Goal: Task Accomplishment & Management: Manage account settings

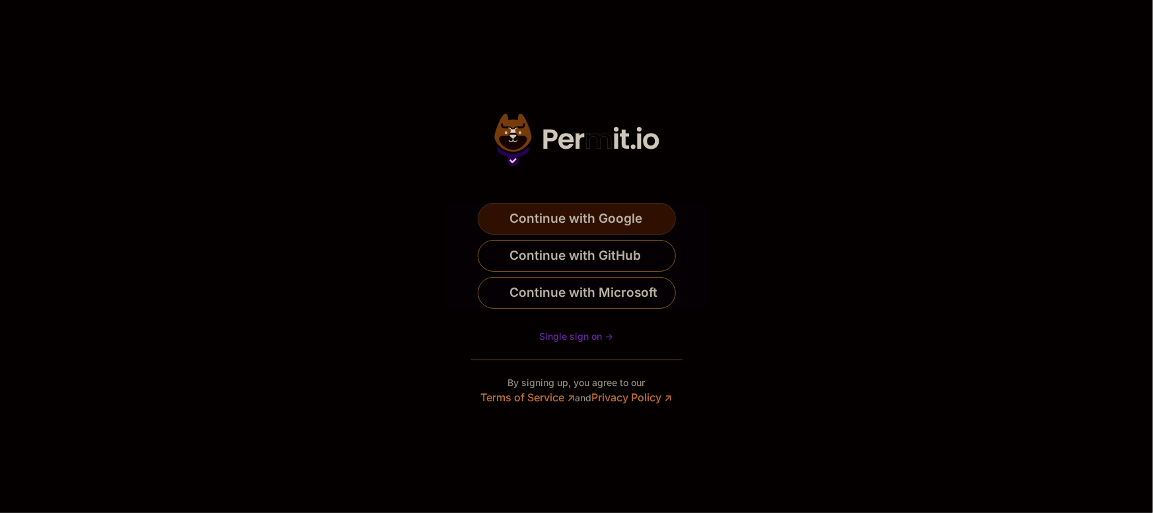
click at [604, 223] on span "Continue with Google" at bounding box center [576, 218] width 133 height 21
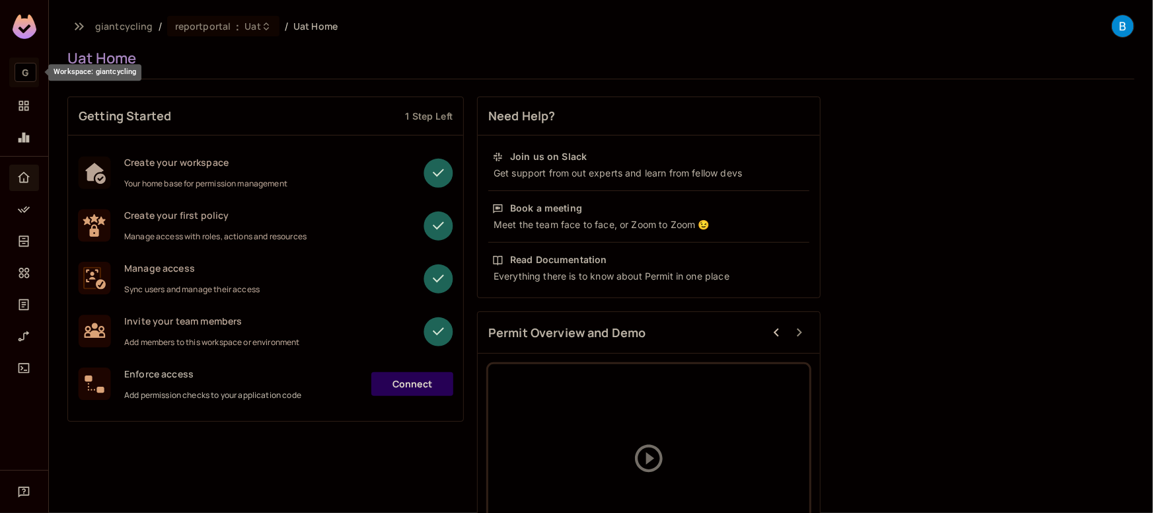
click at [27, 72] on span "G" at bounding box center [26, 72] width 22 height 19
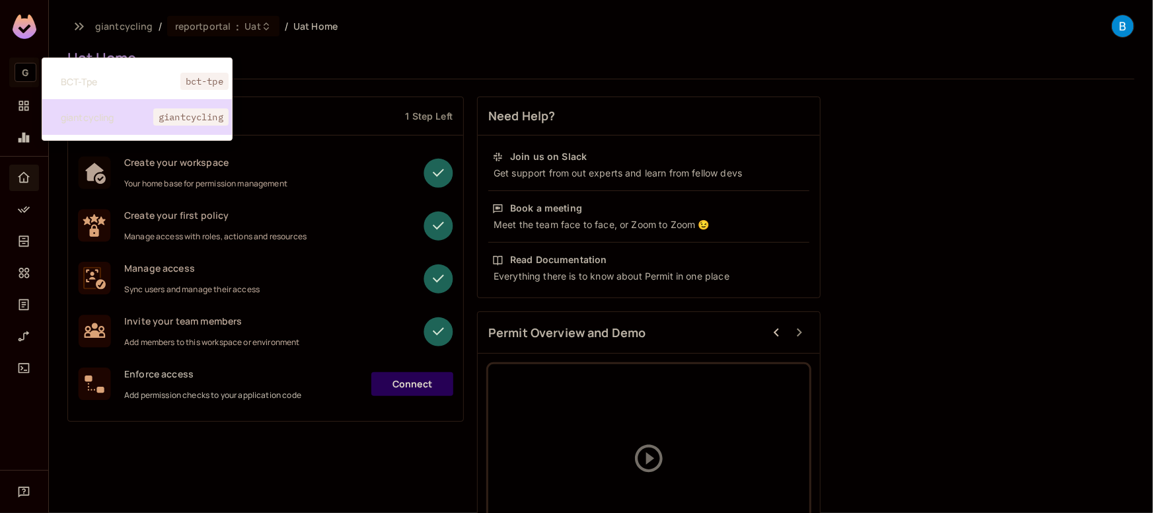
click at [87, 114] on span "giantcycling" at bounding box center [107, 117] width 92 height 13
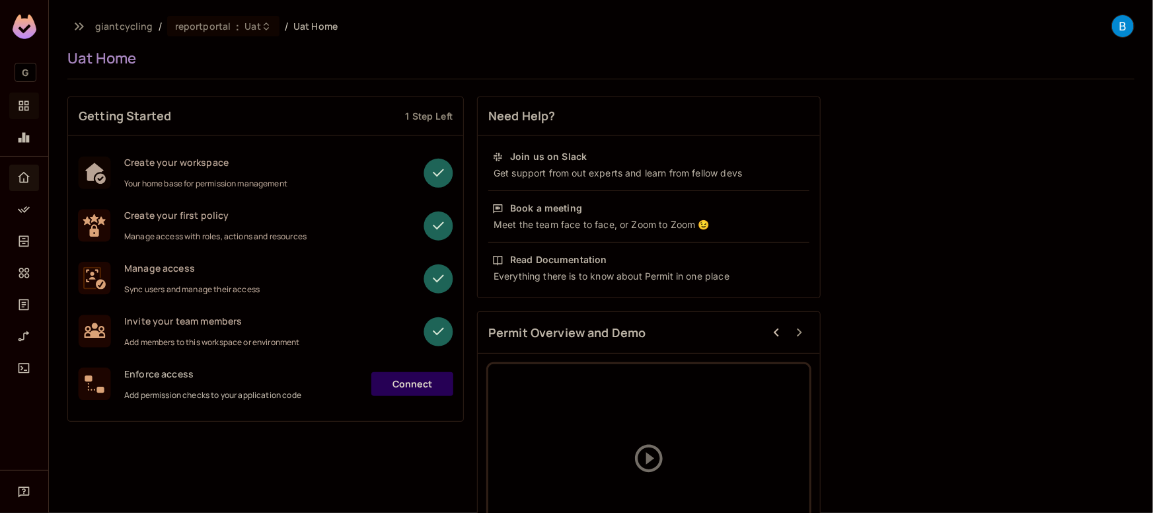
click at [35, 98] on div "Projects" at bounding box center [26, 106] width 22 height 16
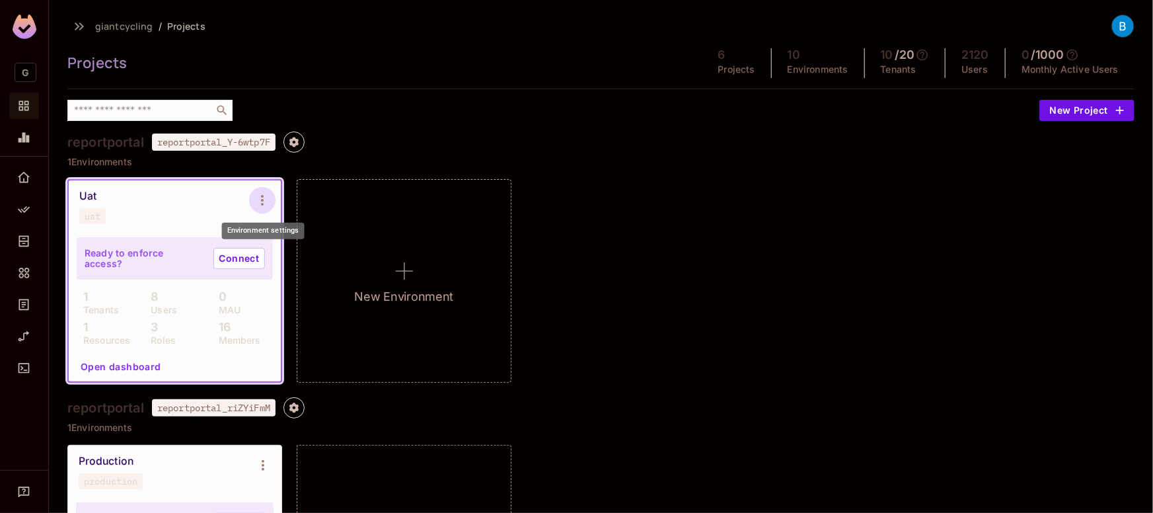
click at [262, 192] on icon "Environment settings" at bounding box center [262, 200] width 16 height 16
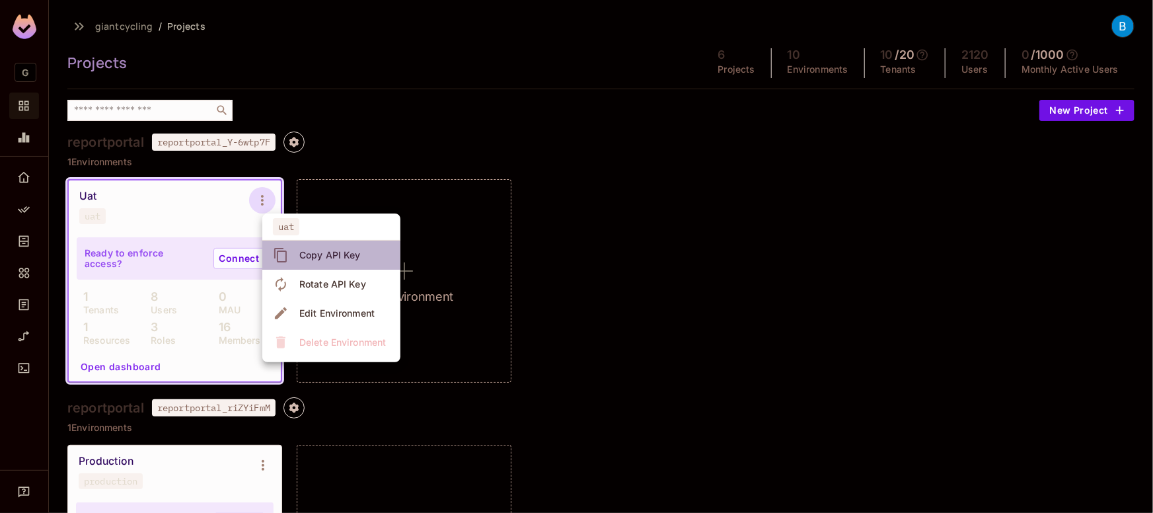
click at [283, 252] on icon at bounding box center [281, 255] width 16 height 16
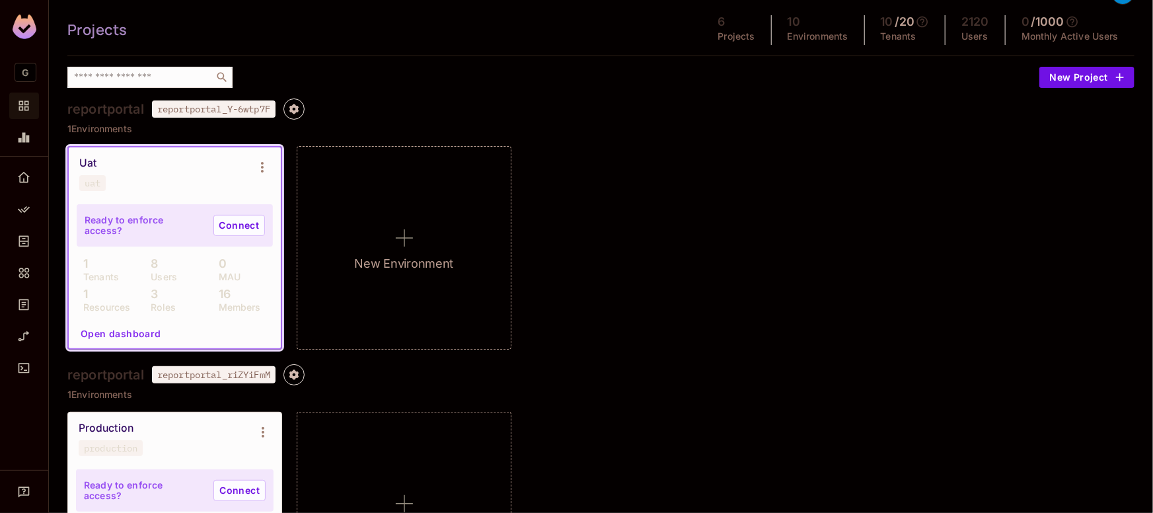
scroll to position [34, 0]
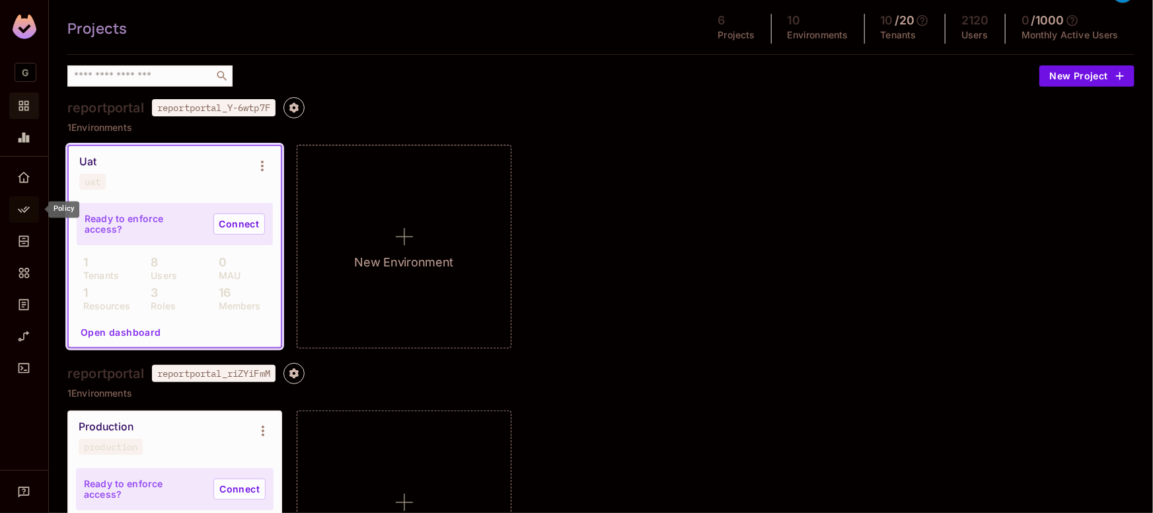
click at [22, 201] on span "Policy" at bounding box center [24, 209] width 16 height 16
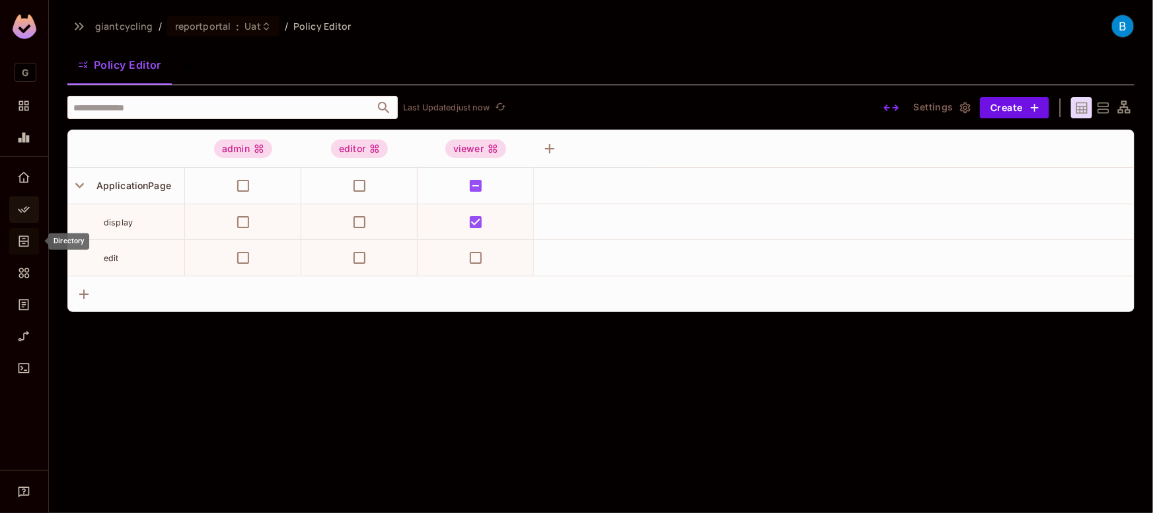
click at [24, 245] on icon "Directory" at bounding box center [24, 241] width 10 height 11
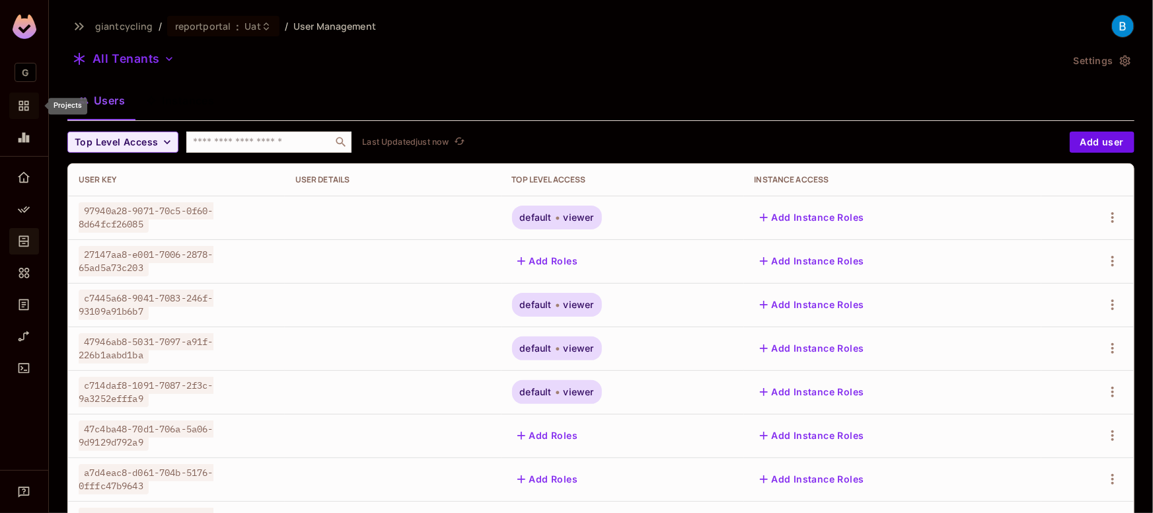
click at [28, 108] on icon "Projects" at bounding box center [24, 106] width 10 height 10
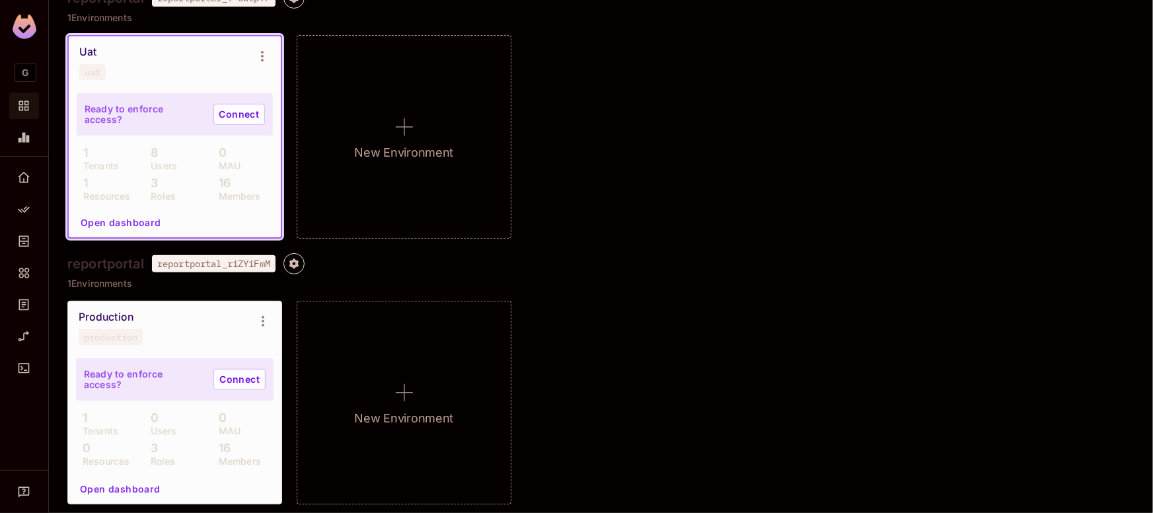
scroll to position [145, 0]
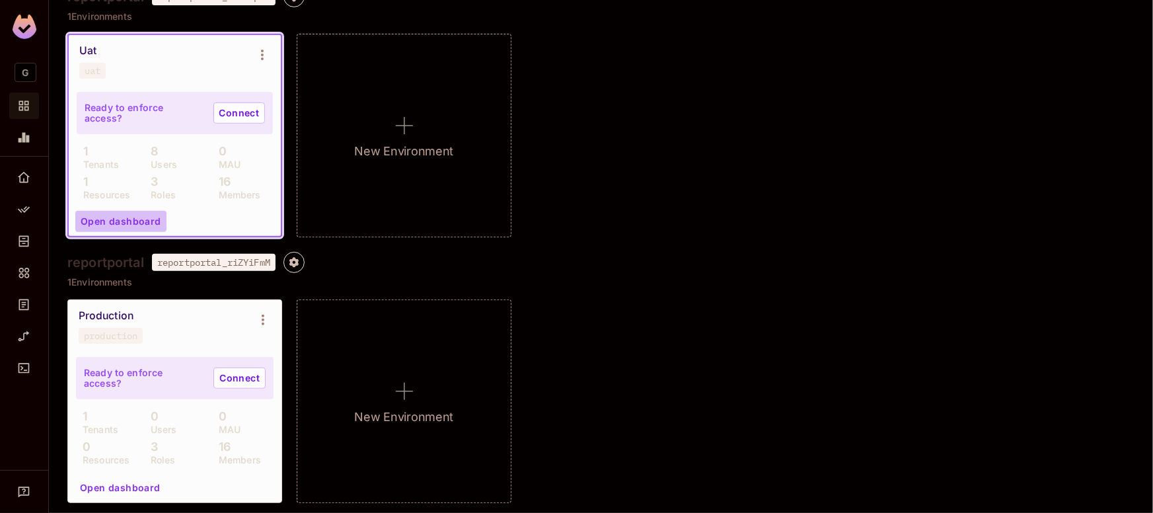
click at [131, 219] on button "Open dashboard" at bounding box center [120, 221] width 91 height 21
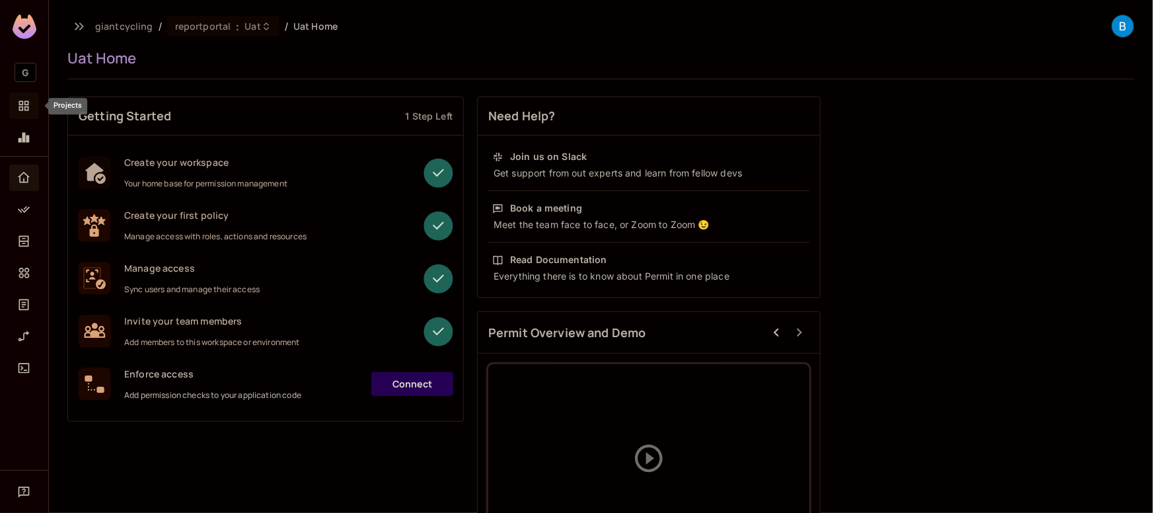
click at [28, 114] on div "Projects" at bounding box center [24, 105] width 30 height 26
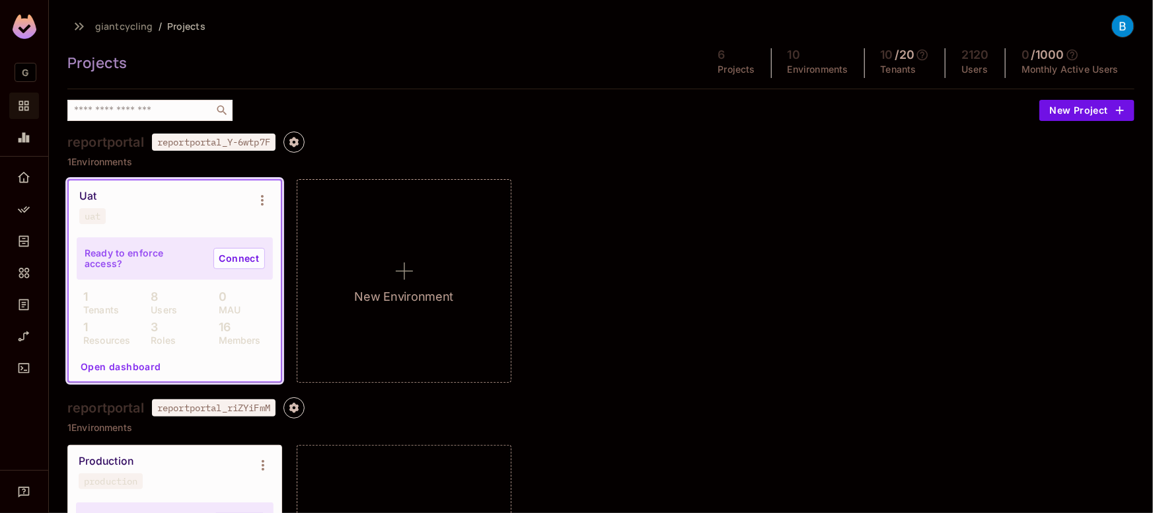
click at [197, 143] on span "reportportal_Y-6wtp7F" at bounding box center [214, 141] width 124 height 17
click at [250, 143] on span "reportportal_Y-6wtp7F" at bounding box center [214, 141] width 124 height 17
click at [149, 155] on div "reportportal reportportal_Y-6wtp7F 1 Environments Uat uat Ready to enforce acce…" at bounding box center [600, 264] width 1067 height 266
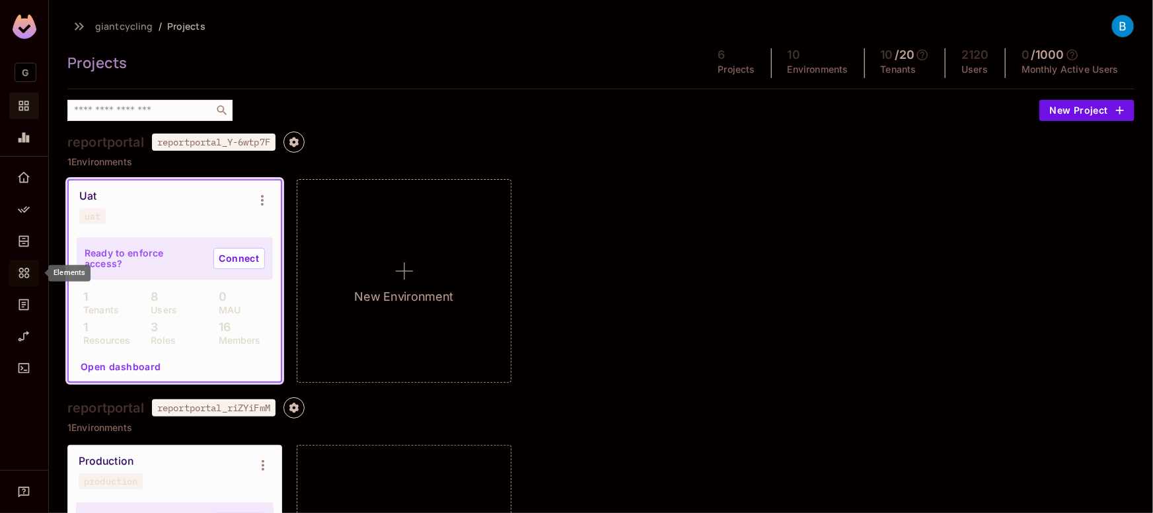
click at [24, 268] on icon "Elements" at bounding box center [23, 272] width 13 height 13
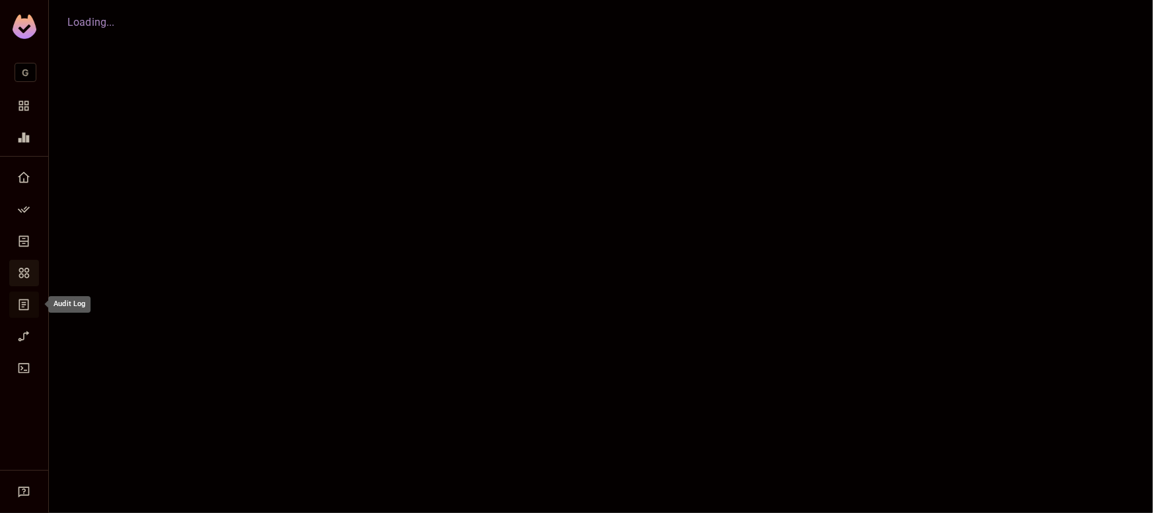
click at [24, 302] on icon "Audit Log" at bounding box center [23, 304] width 13 height 13
click at [25, 242] on icon "Directory" at bounding box center [23, 240] width 13 height 13
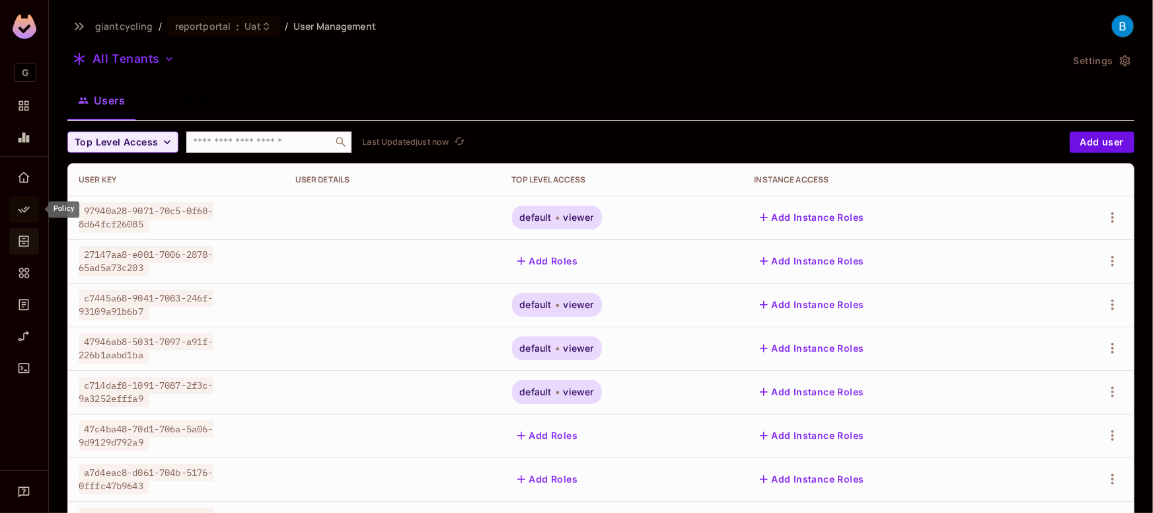
click at [23, 207] on icon "Policy" at bounding box center [23, 209] width 13 height 13
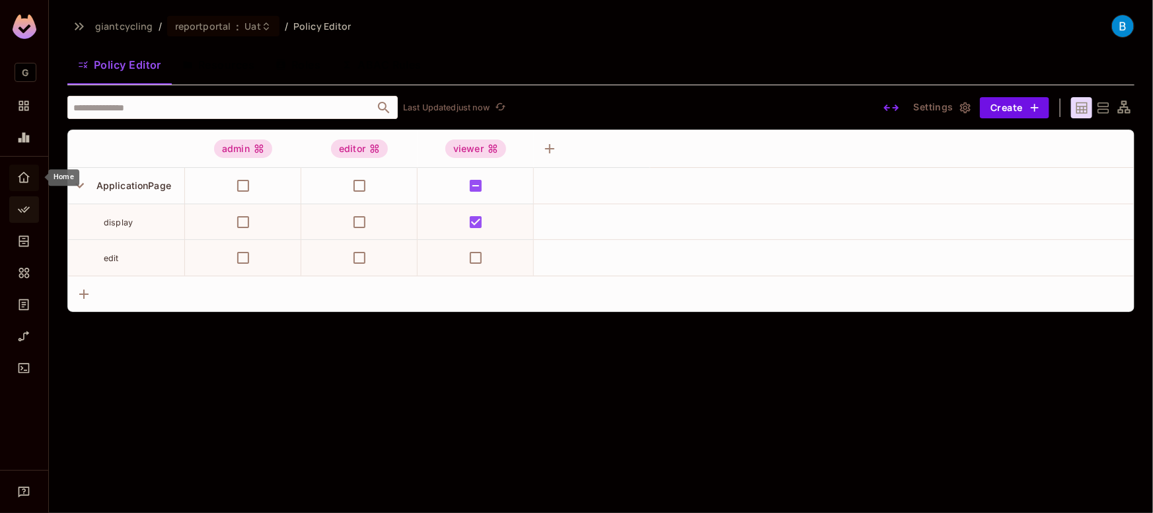
click at [24, 176] on icon "Home" at bounding box center [23, 177] width 13 height 13
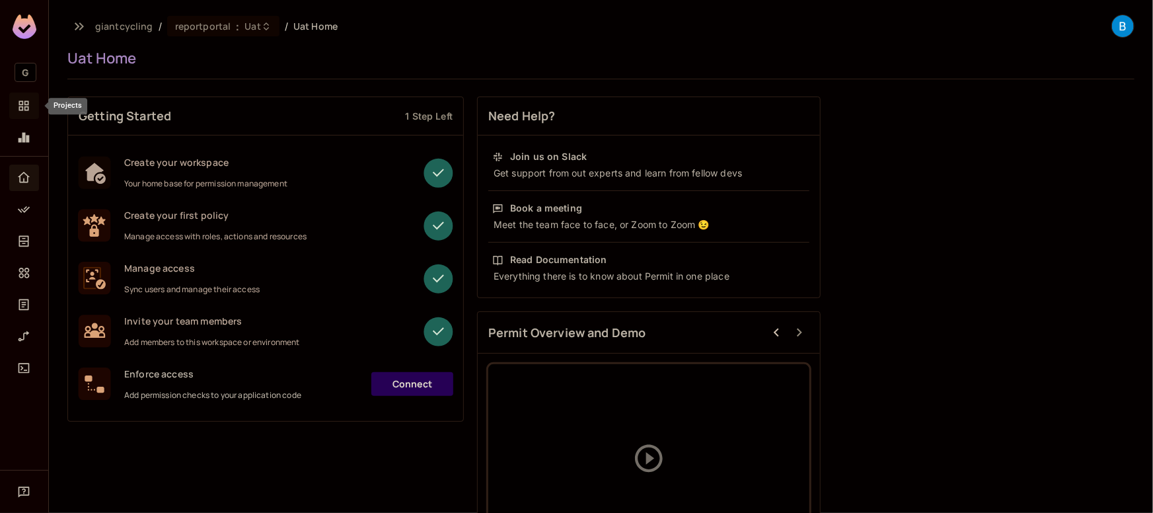
click at [19, 107] on icon "Projects" at bounding box center [24, 106] width 10 height 10
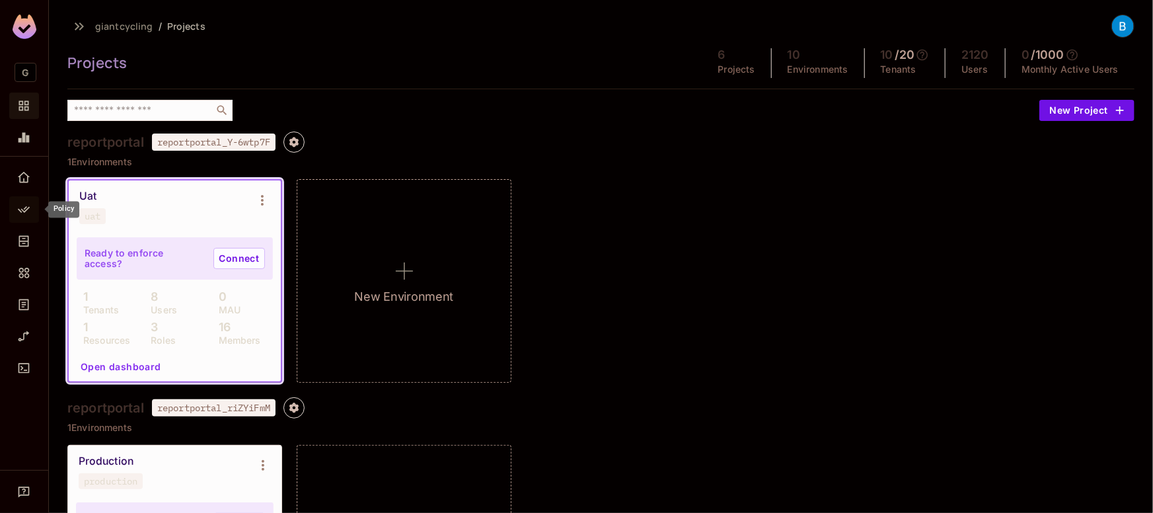
click at [27, 207] on icon "Policy" at bounding box center [23, 209] width 13 height 13
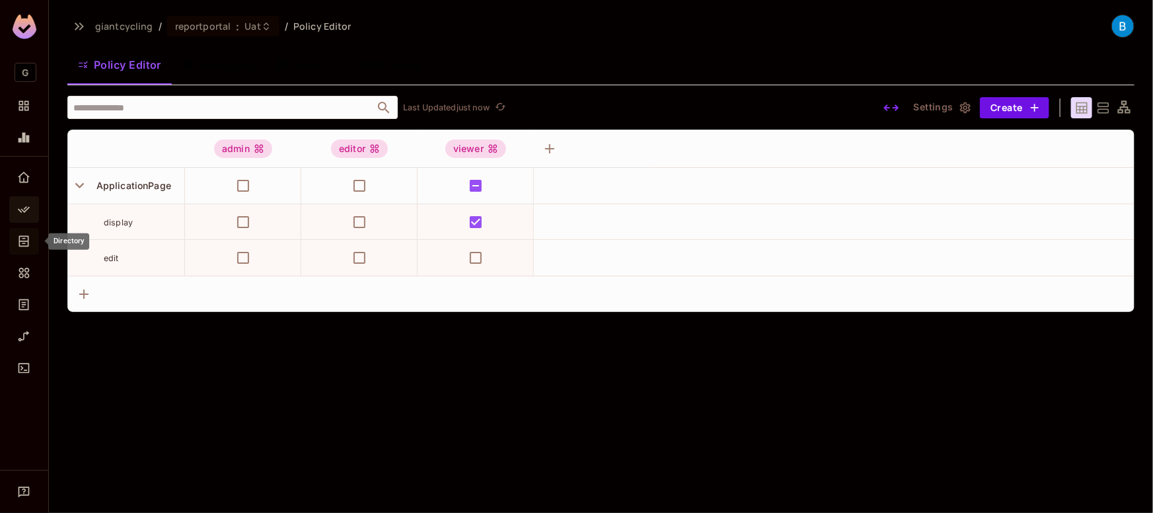
click at [24, 239] on icon "Directory" at bounding box center [23, 240] width 13 height 13
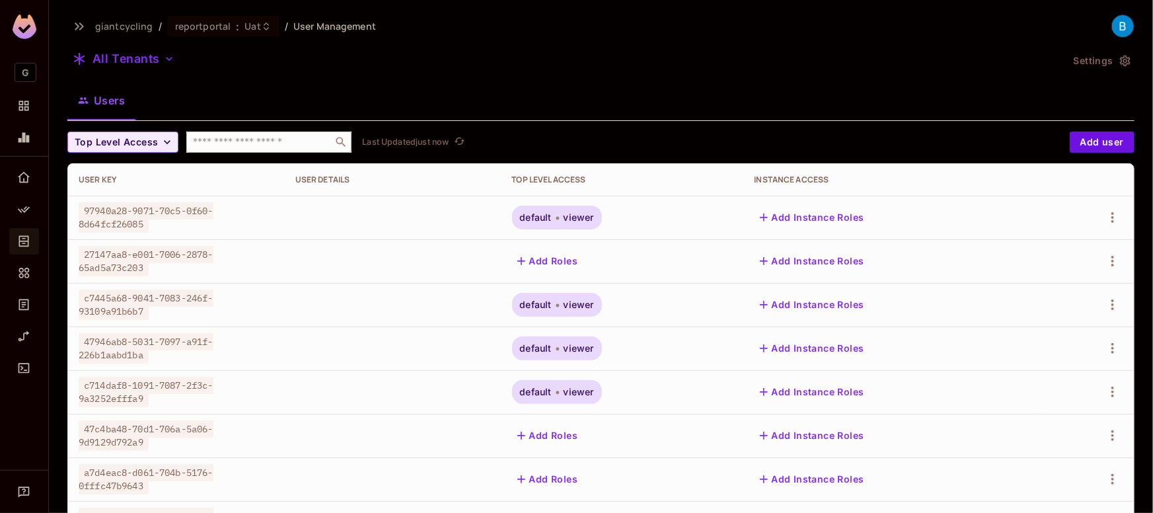
click at [232, 149] on div "​" at bounding box center [268, 141] width 165 height 21
click at [261, 142] on input "text" at bounding box center [259, 141] width 139 height 13
paste input "**********"
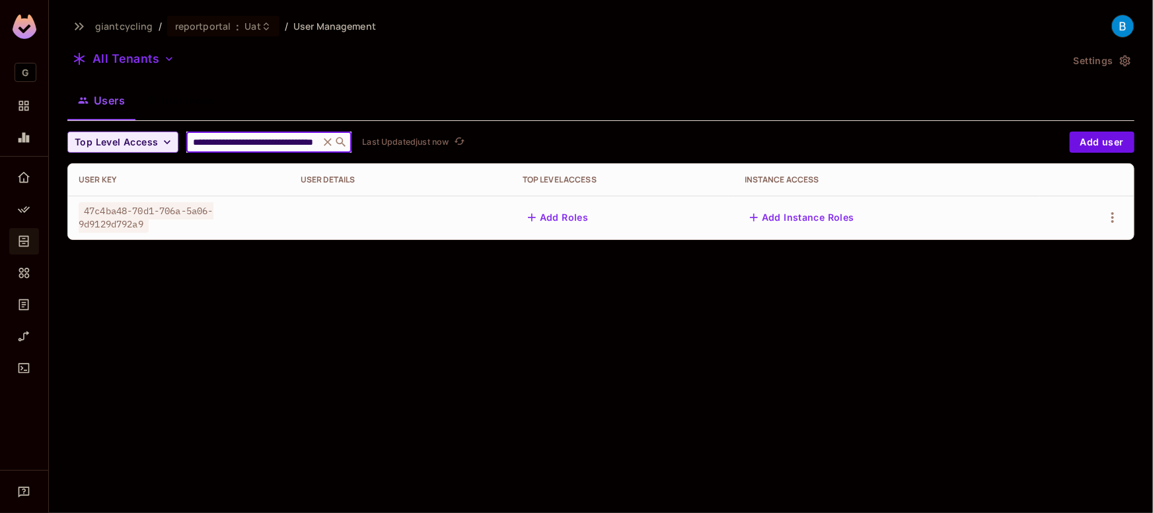
type input "**********"
click at [544, 87] on div "Users Instances" at bounding box center [600, 100] width 1067 height 33
click at [588, 355] on div "**********" at bounding box center [601, 256] width 1104 height 513
click at [215, 18] on div "reportportal : Uat" at bounding box center [223, 26] width 112 height 20
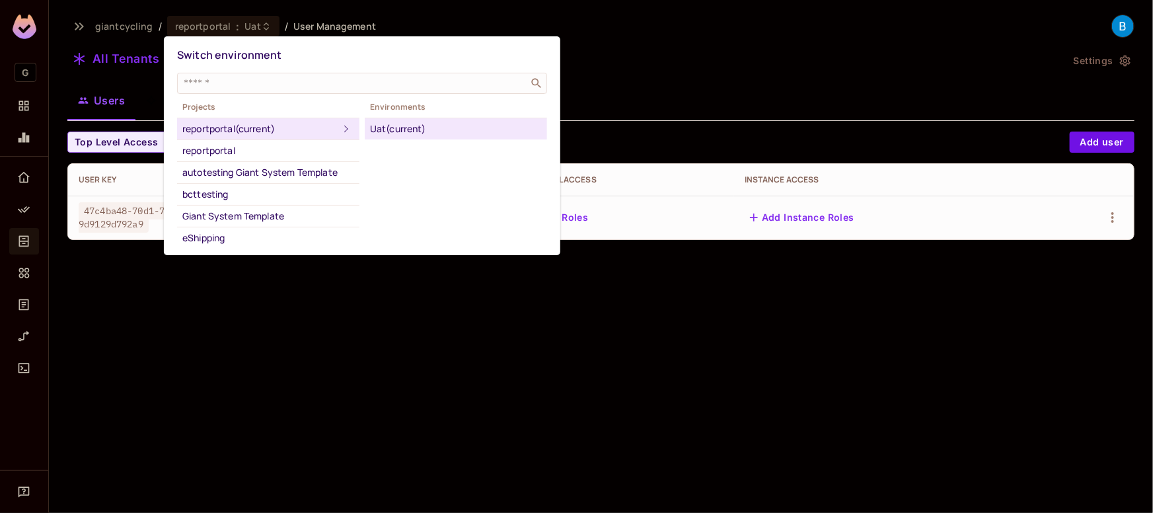
click at [24, 77] on div at bounding box center [576, 256] width 1153 height 513
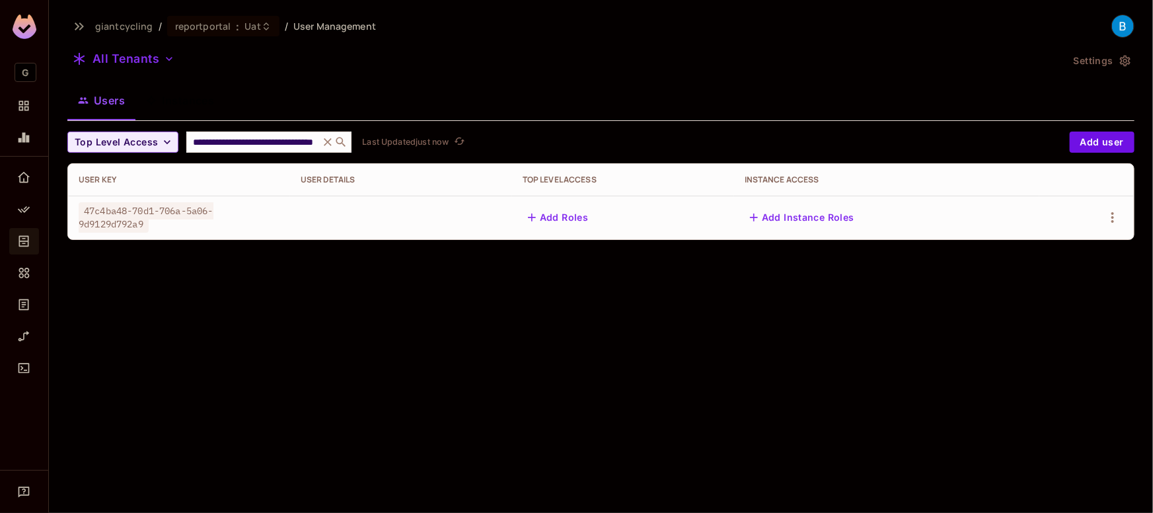
click at [30, 30] on img at bounding box center [25, 27] width 24 height 24
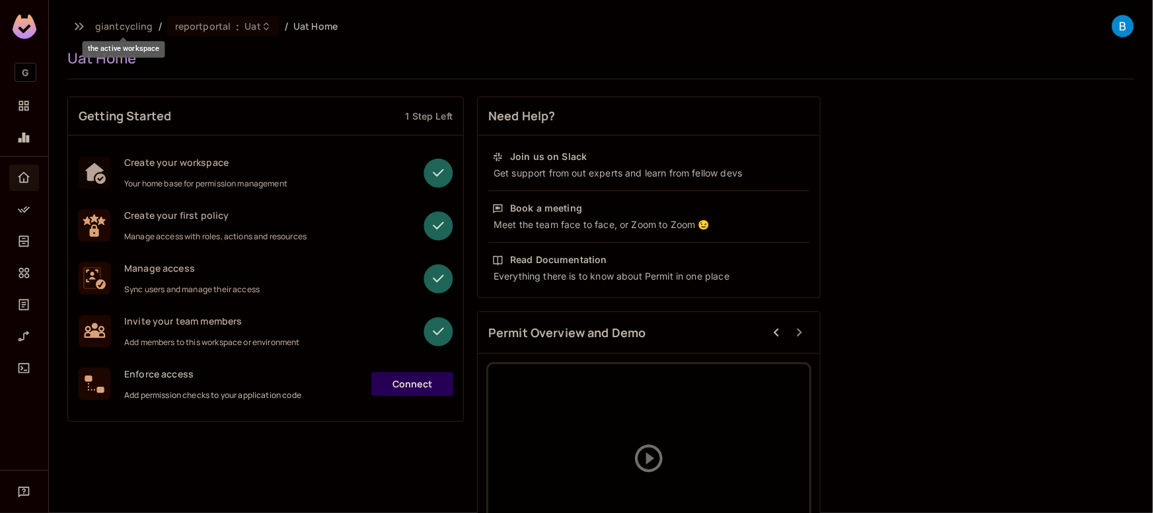
click at [135, 28] on span "giantcycling" at bounding box center [124, 26] width 58 height 13
click at [85, 24] on icon "button" at bounding box center [79, 26] width 16 height 16
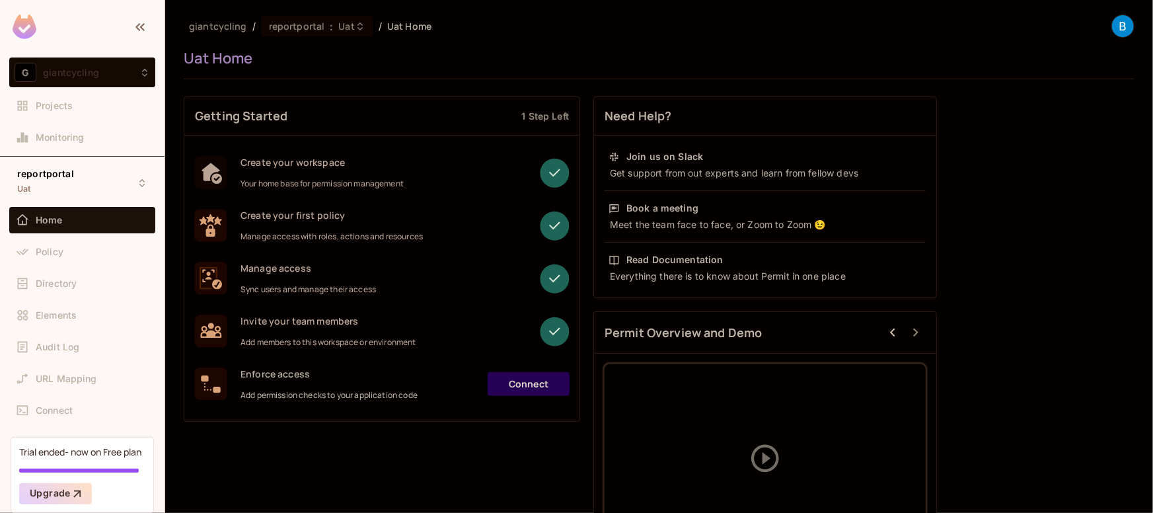
click at [113, 68] on div "G giantcycling" at bounding box center [82, 72] width 135 height 19
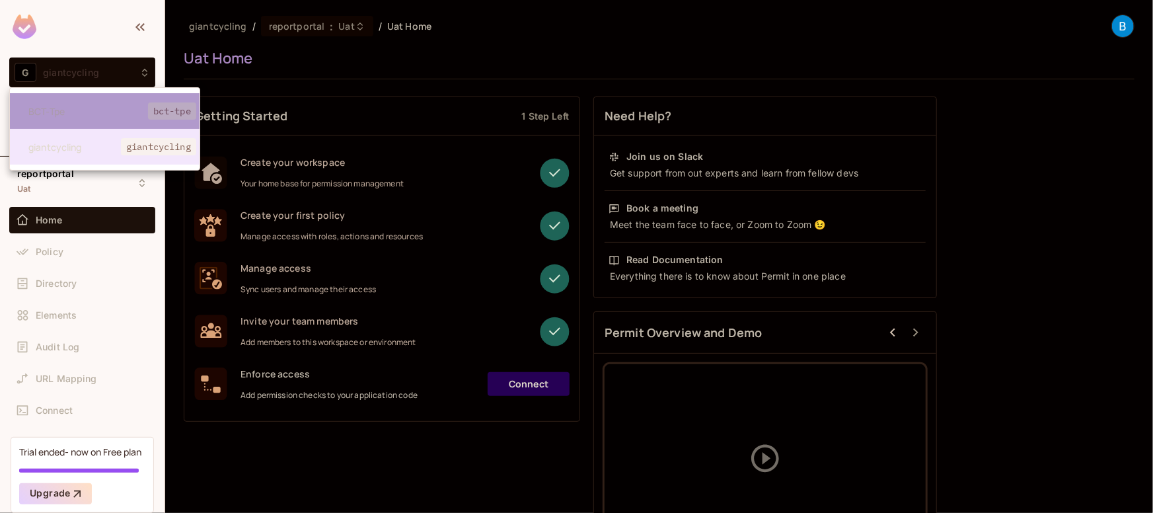
click at [85, 109] on span "BCT-Tpe" at bounding box center [88, 111] width 120 height 13
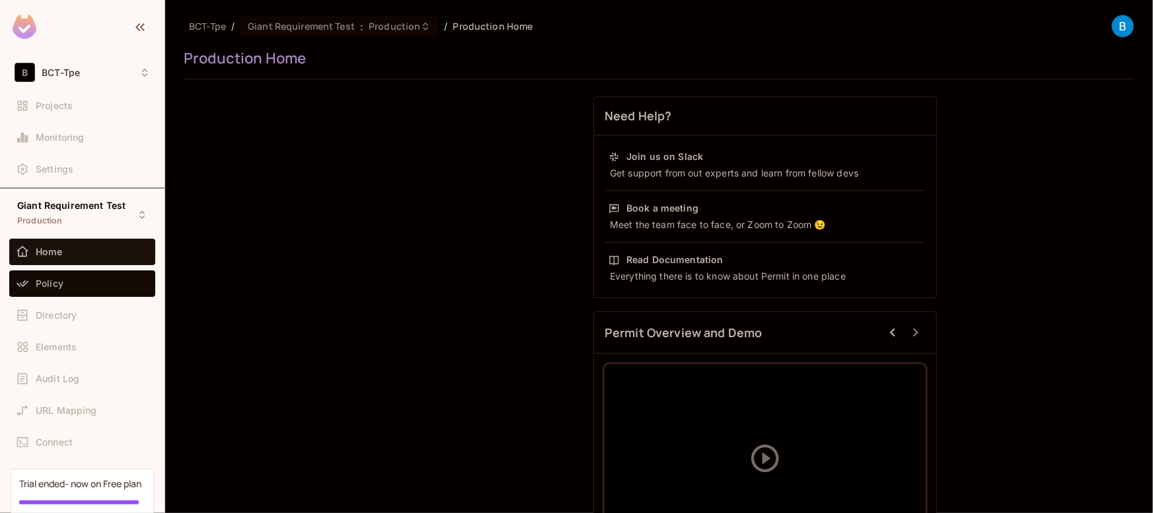
click at [53, 283] on span "Policy" at bounding box center [50, 283] width 28 height 11
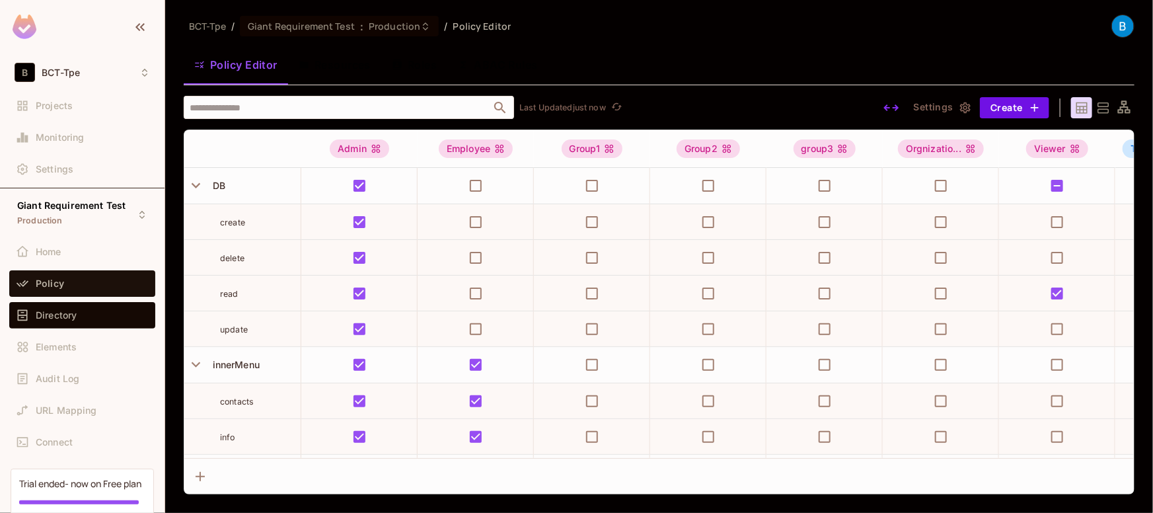
click at [44, 316] on span "Directory" at bounding box center [56, 315] width 41 height 11
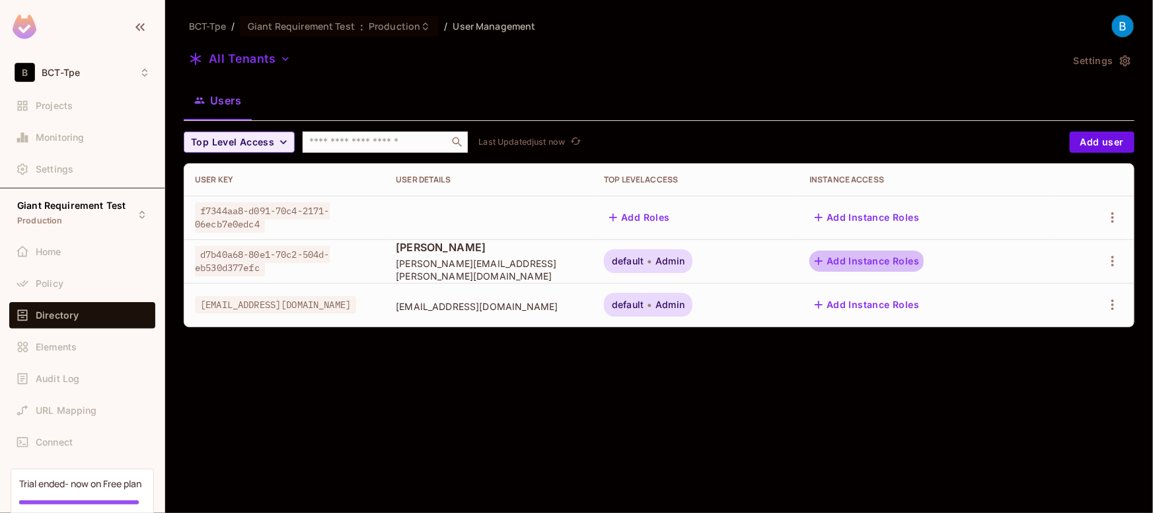
click at [879, 261] on button "Add Instance Roles" at bounding box center [866, 260] width 115 height 21
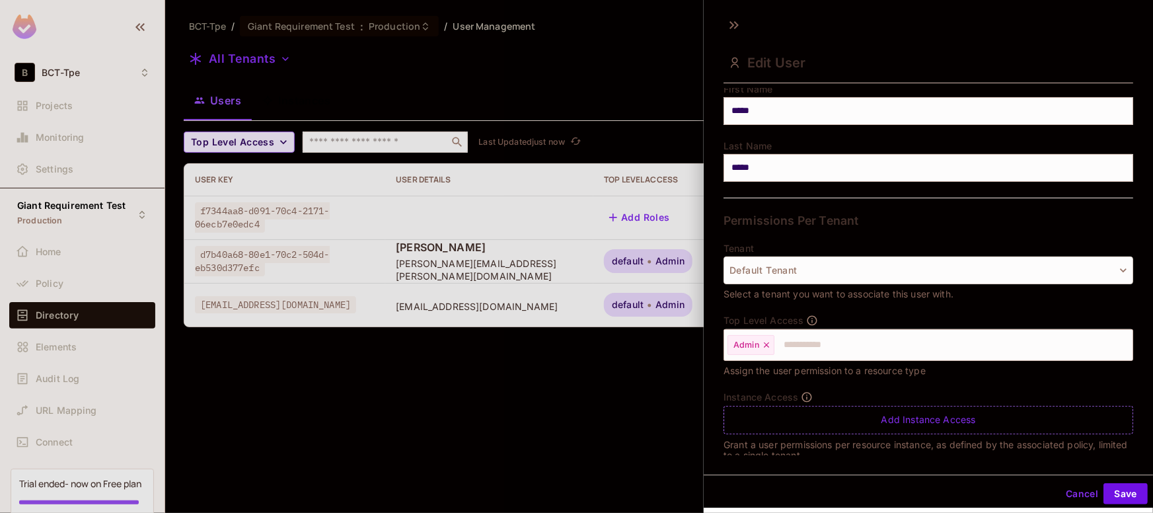
scroll to position [190, 0]
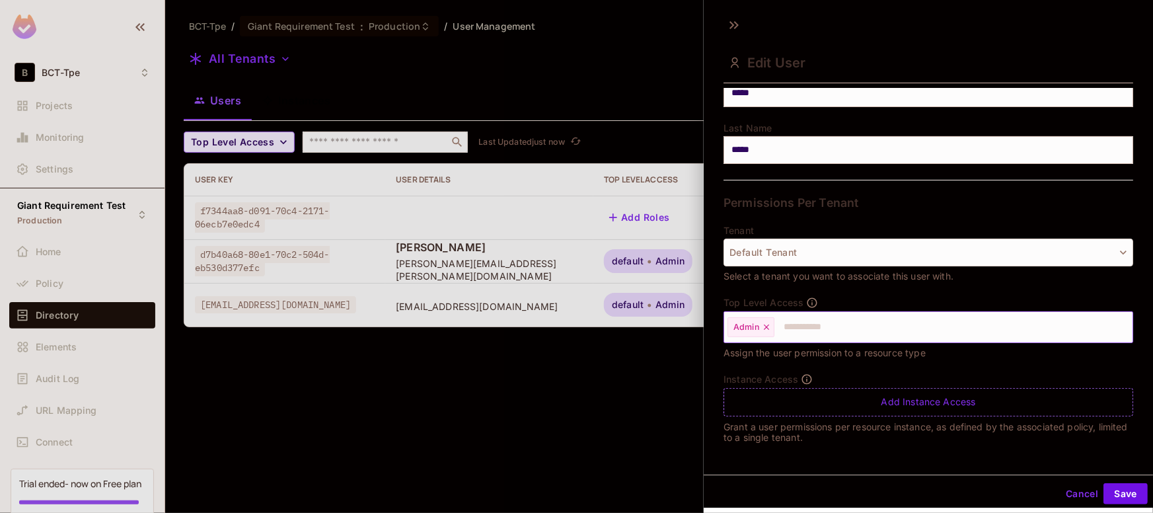
click at [824, 322] on input "text" at bounding box center [941, 327] width 332 height 26
click at [608, 409] on div at bounding box center [576, 256] width 1153 height 513
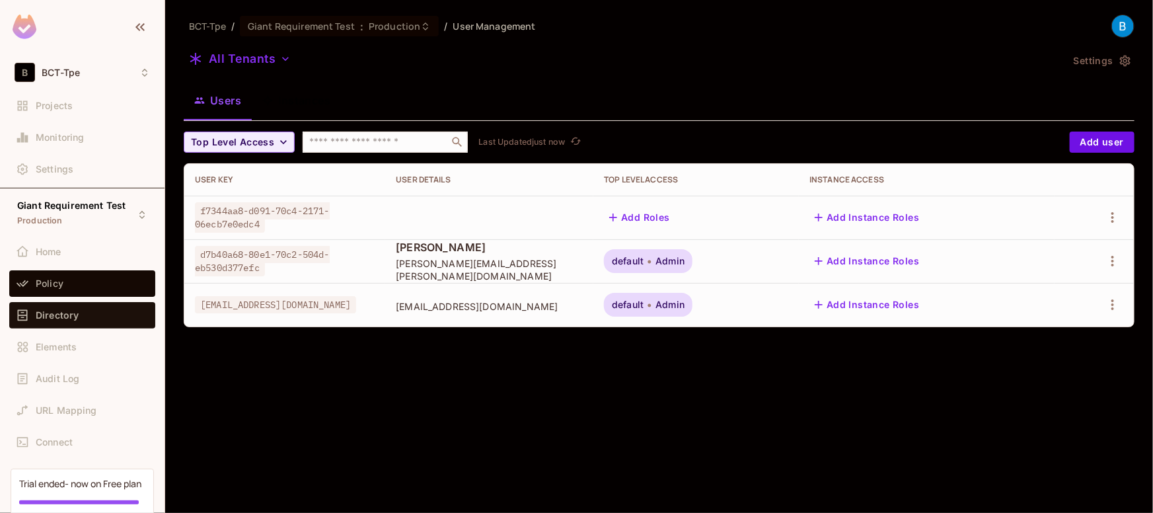
click at [61, 288] on span "Policy" at bounding box center [50, 283] width 28 height 11
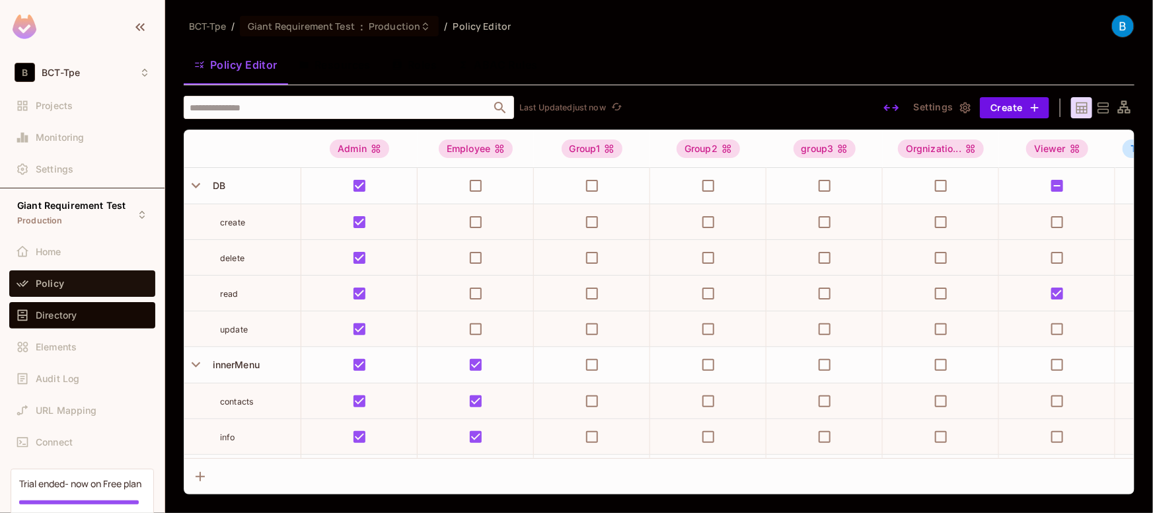
click at [51, 313] on span "Directory" at bounding box center [56, 315] width 41 height 11
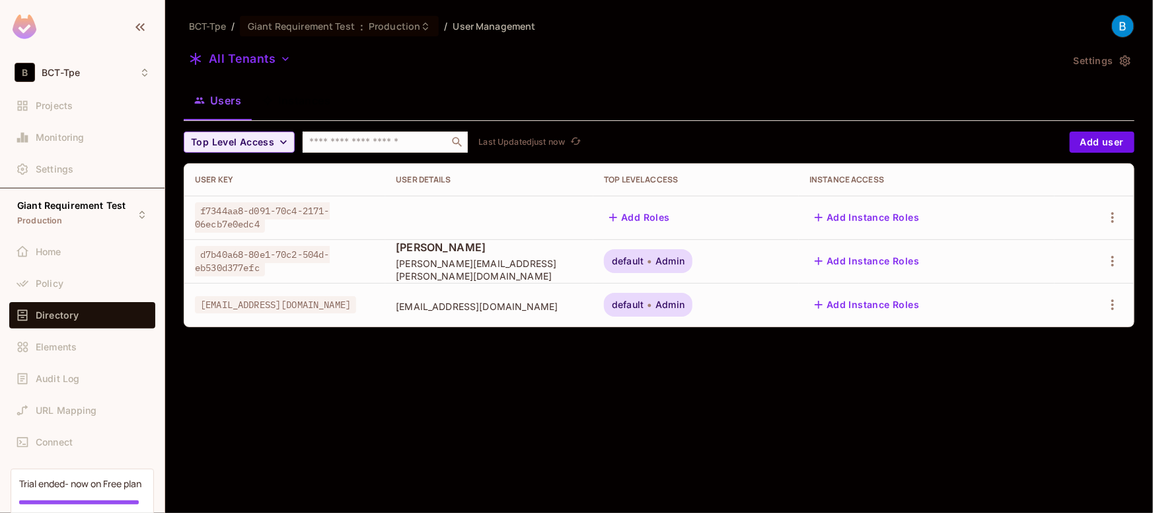
click at [643, 260] on span "default" at bounding box center [628, 261] width 32 height 11
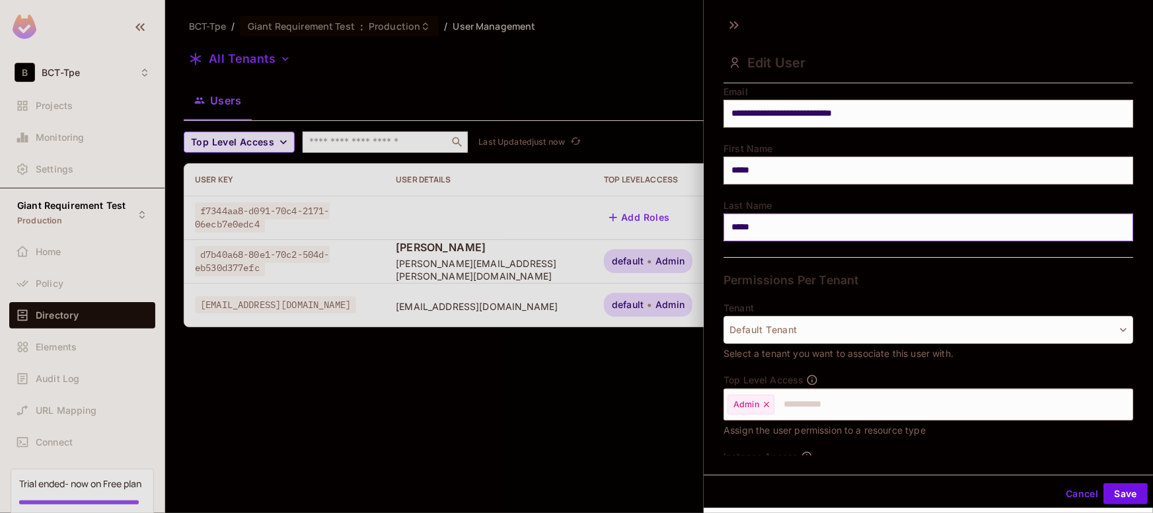
scroll to position [190, 0]
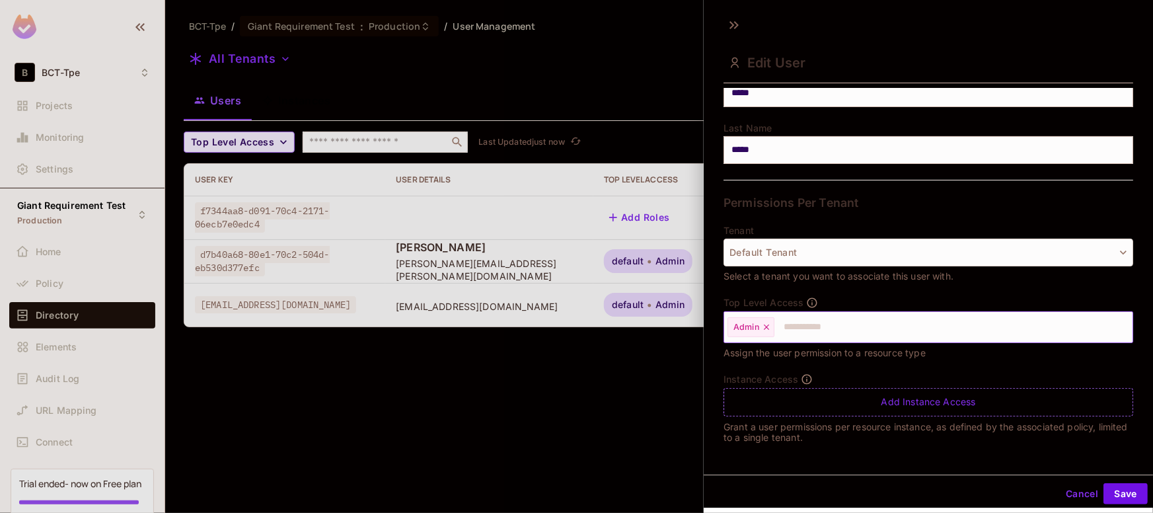
click at [765, 326] on icon at bounding box center [766, 326] width 9 height 9
click at [1117, 489] on button "Save" at bounding box center [1125, 493] width 44 height 21
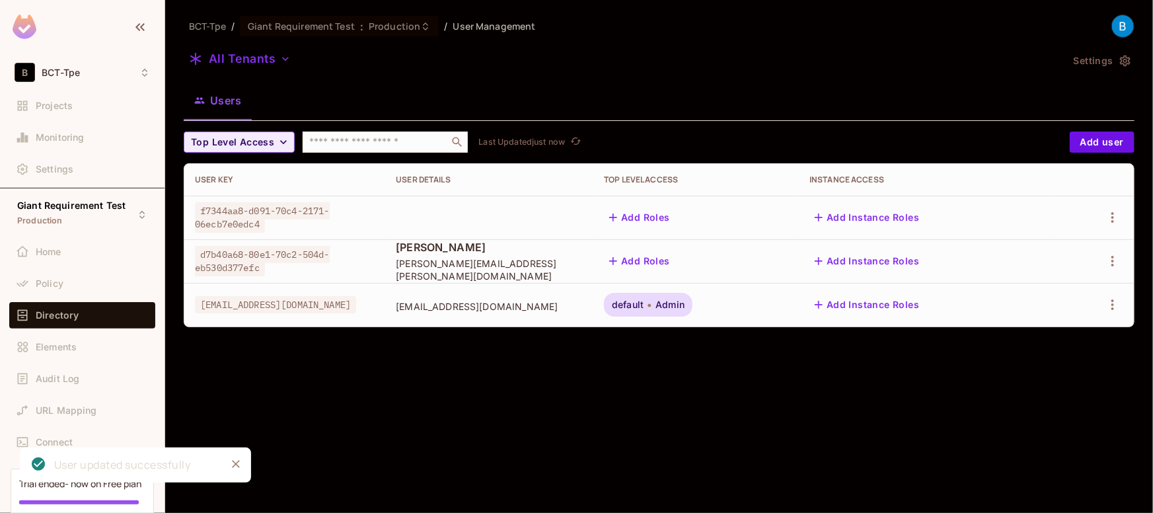
click at [531, 428] on div "BCT-Tpe / Giant Requirement Test : Production / User Management All Tenants Set…" at bounding box center [658, 256] width 987 height 513
click at [404, 22] on span "Production" at bounding box center [395, 26] width 52 height 13
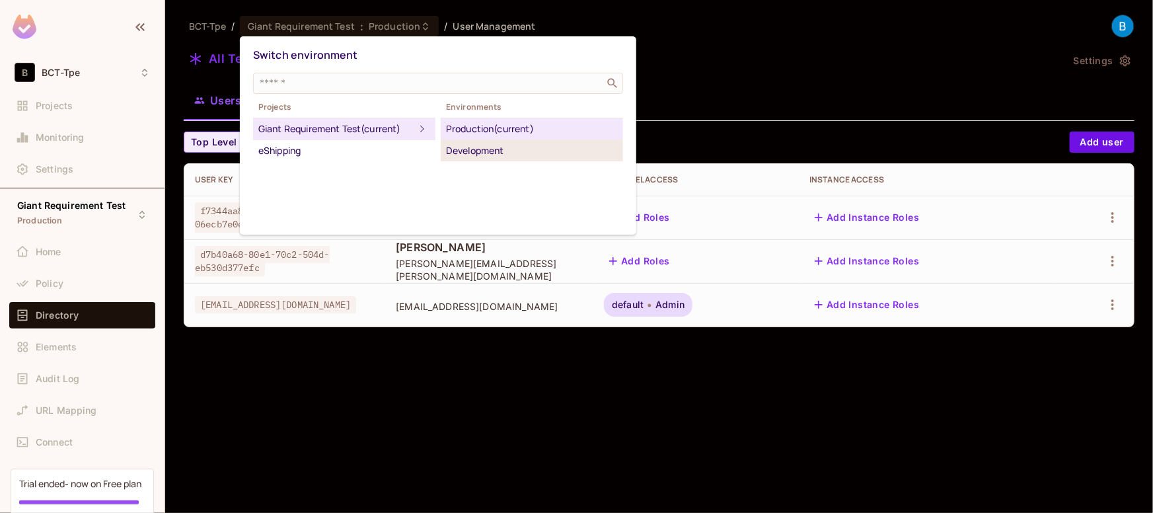
click at [472, 149] on div "Development" at bounding box center [532, 151] width 172 height 16
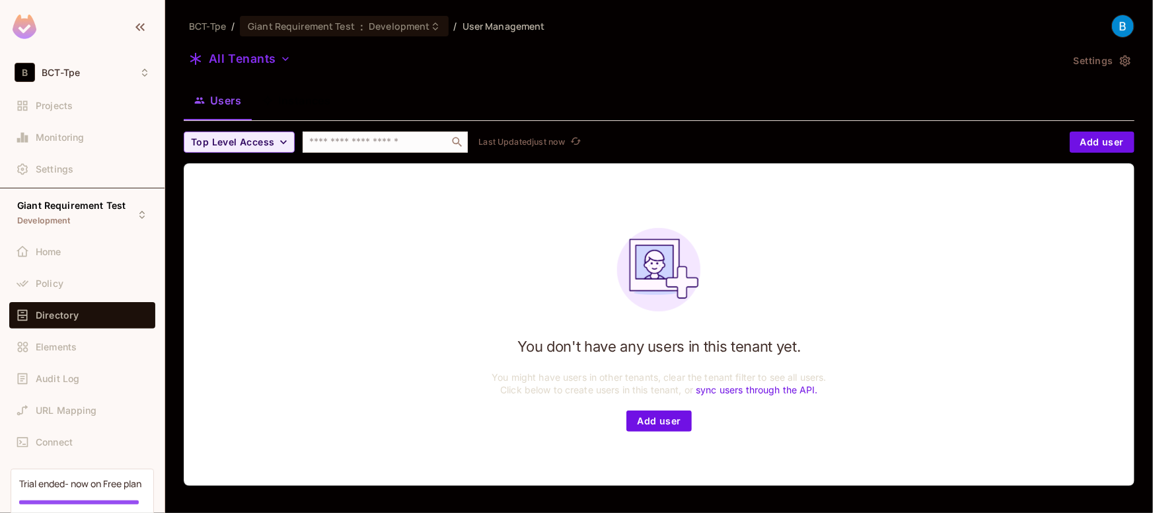
click at [383, 34] on div "Giant Requirement Test : Development" at bounding box center [344, 26] width 208 height 20
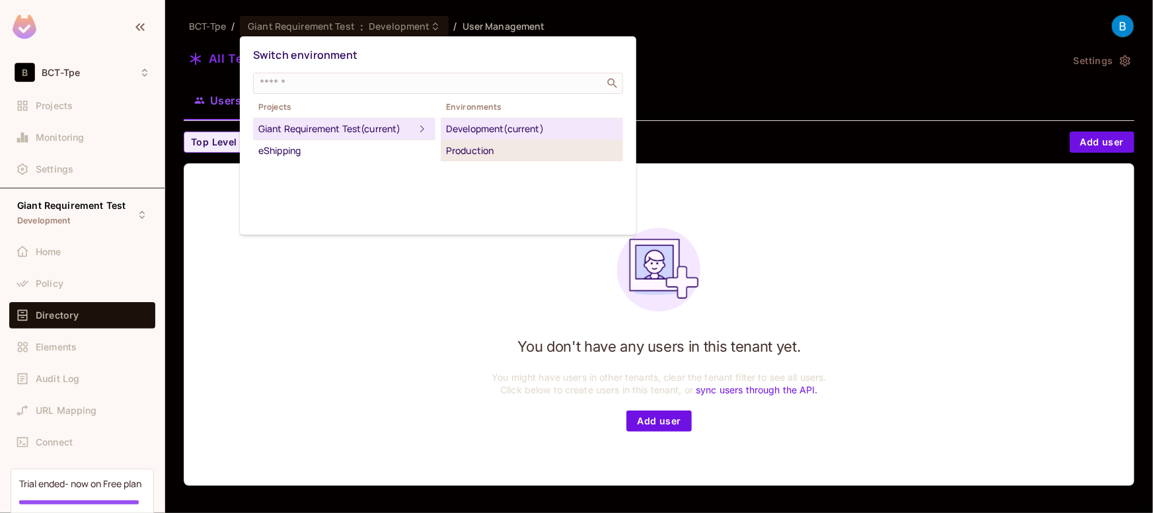
click at [455, 143] on div "Production" at bounding box center [532, 151] width 172 height 16
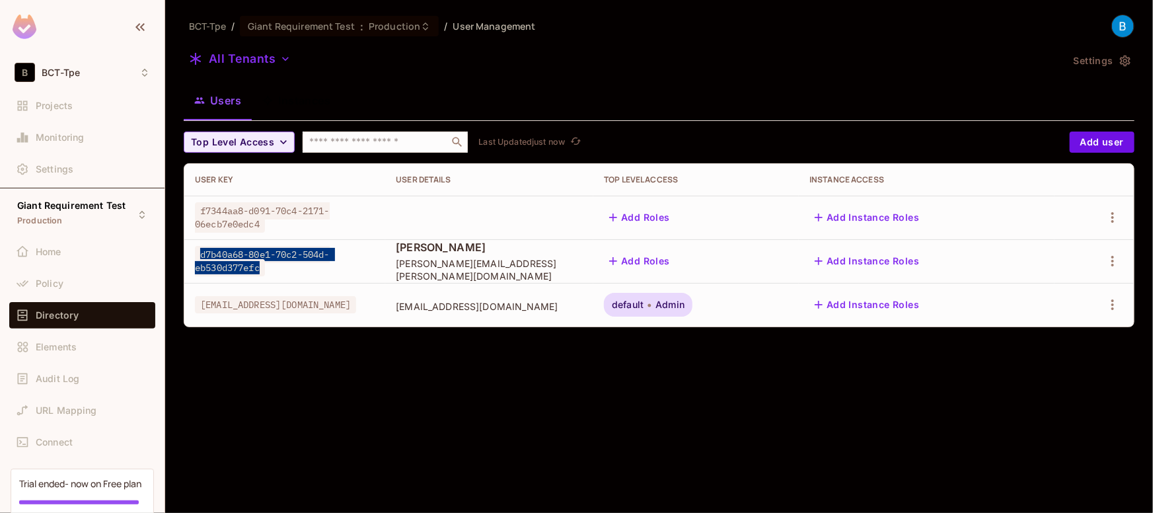
drag, startPoint x: 264, startPoint y: 267, endPoint x: 191, endPoint y: 252, distance: 74.2
click at [191, 252] on td "d7b40a68-80e1-70c2-504d-eb530d377efc" at bounding box center [284, 261] width 201 height 44
copy span "d7b40a68-80e1-70c2-504d-eb530d377efc"
click at [423, 380] on div "BCT-Tpe / Giant Requirement Test : Production / User Management All Tenants Set…" at bounding box center [658, 256] width 987 height 513
click at [366, 20] on div "Giant Requirement Test : Production" at bounding box center [331, 26] width 167 height 13
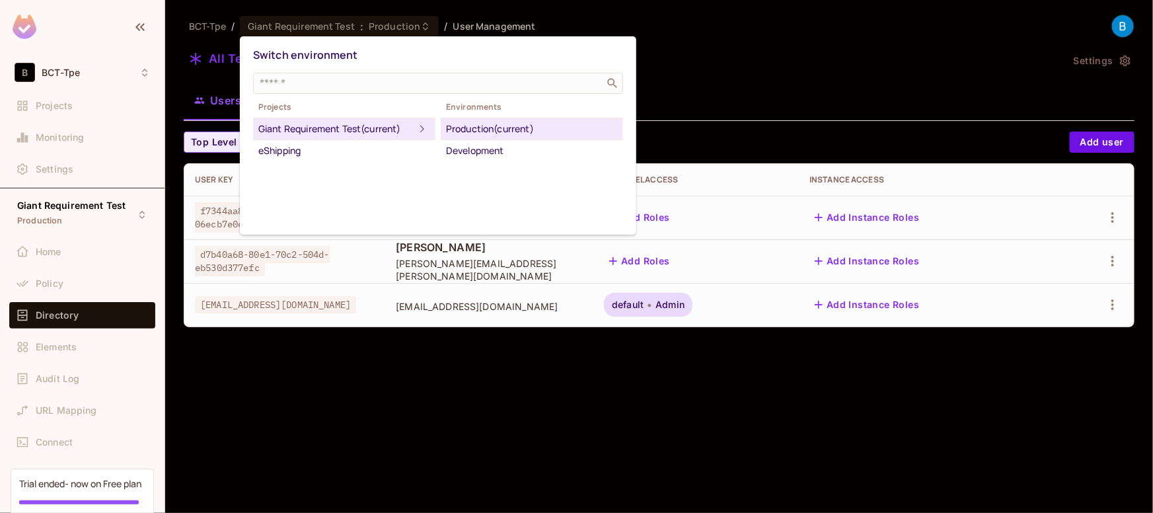
click at [481, 128] on div "Production (current)" at bounding box center [532, 129] width 172 height 16
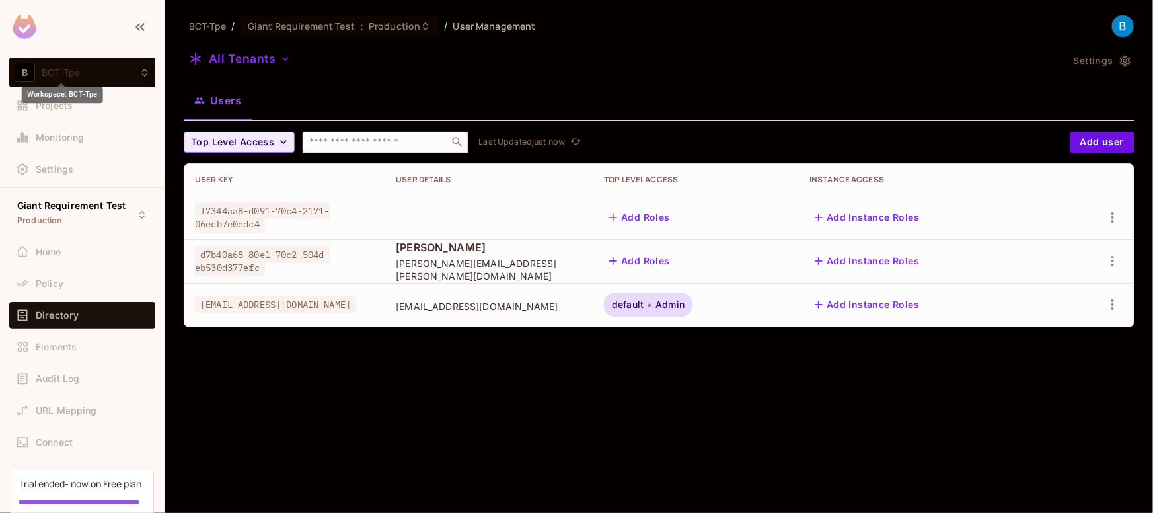
click at [66, 67] on span "BCT-Tpe" at bounding box center [61, 72] width 38 height 11
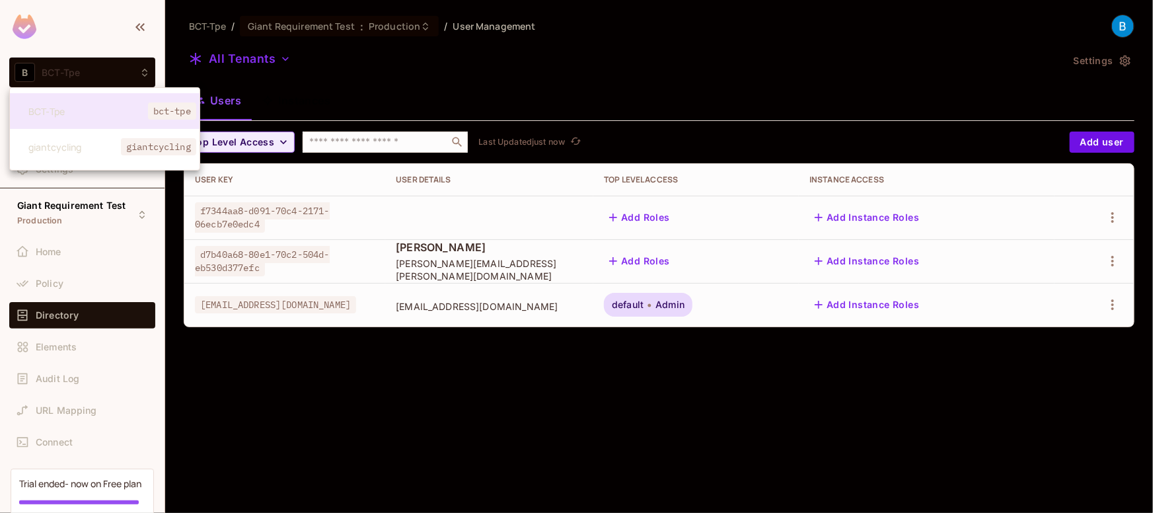
click at [394, 60] on div at bounding box center [576, 256] width 1153 height 513
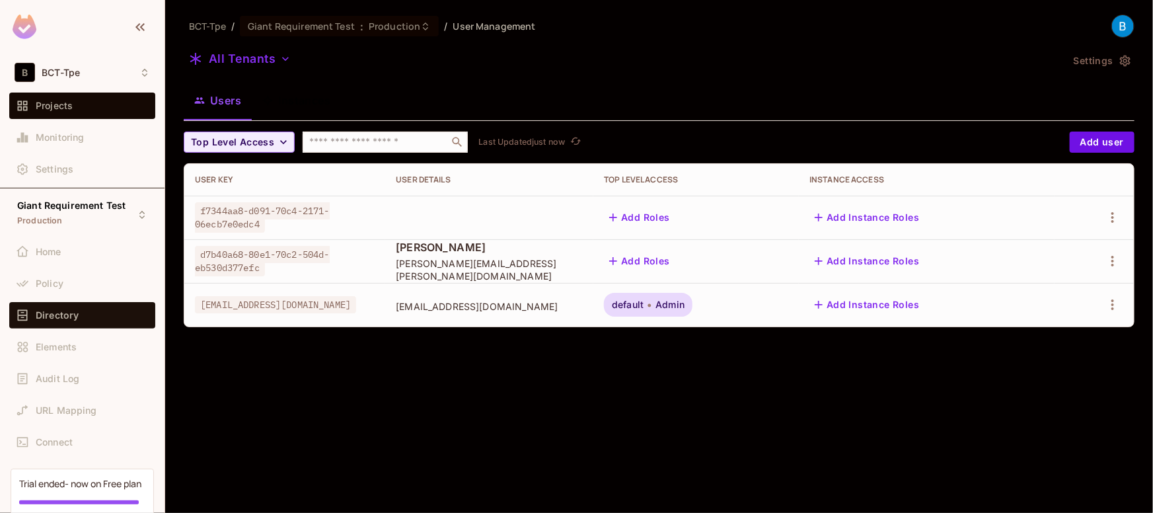
click at [72, 102] on span "Projects" at bounding box center [54, 105] width 37 height 11
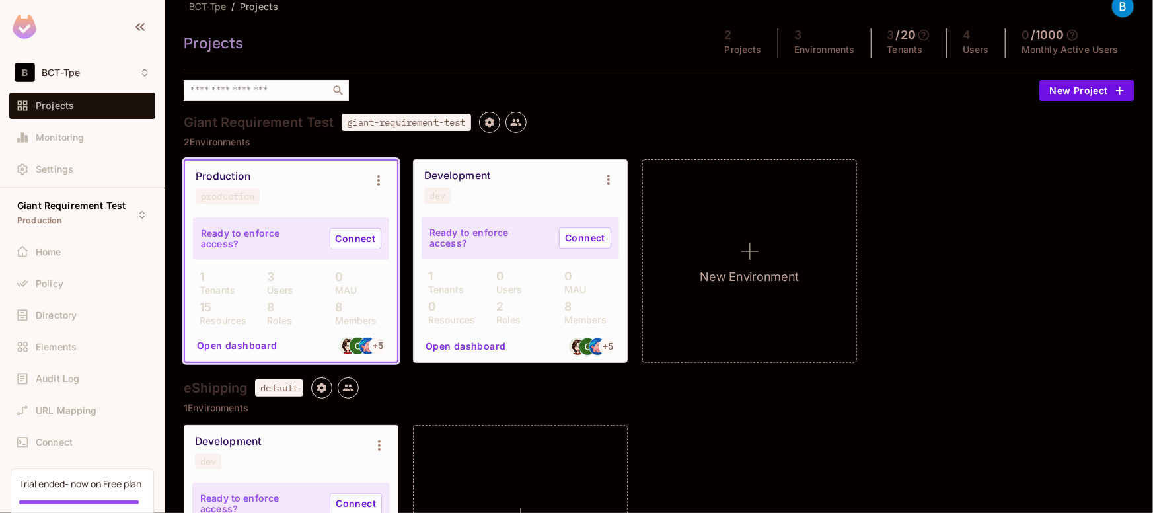
scroll to position [149, 0]
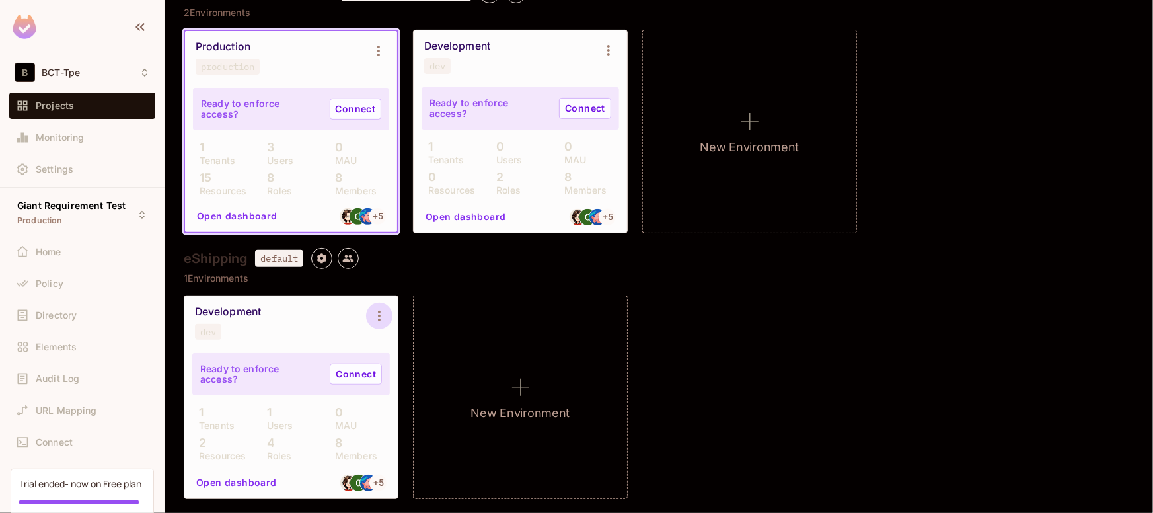
click at [376, 319] on icon "Environment settings" at bounding box center [379, 316] width 16 height 16
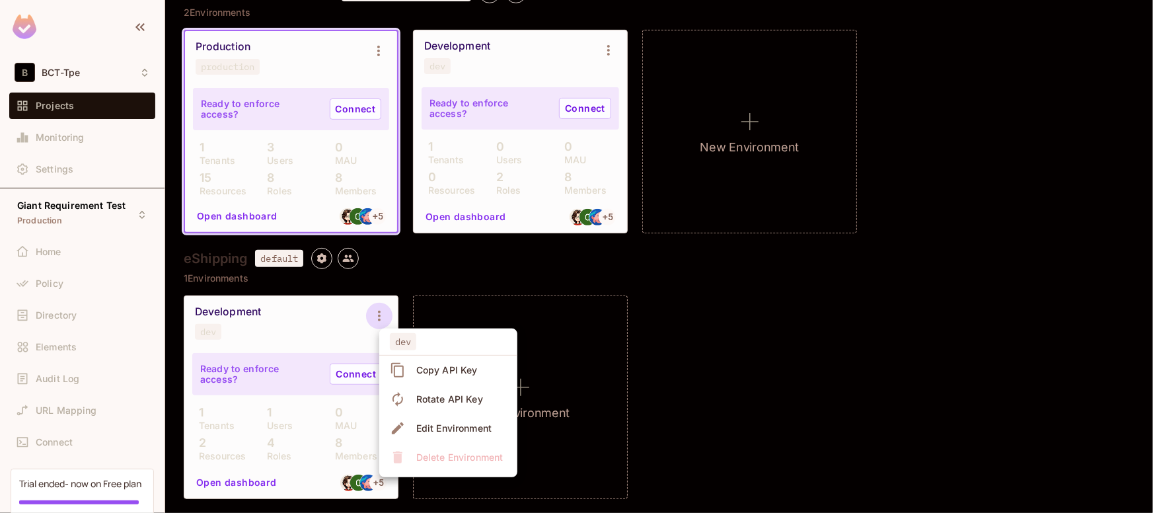
click at [399, 368] on icon at bounding box center [398, 370] width 16 height 16
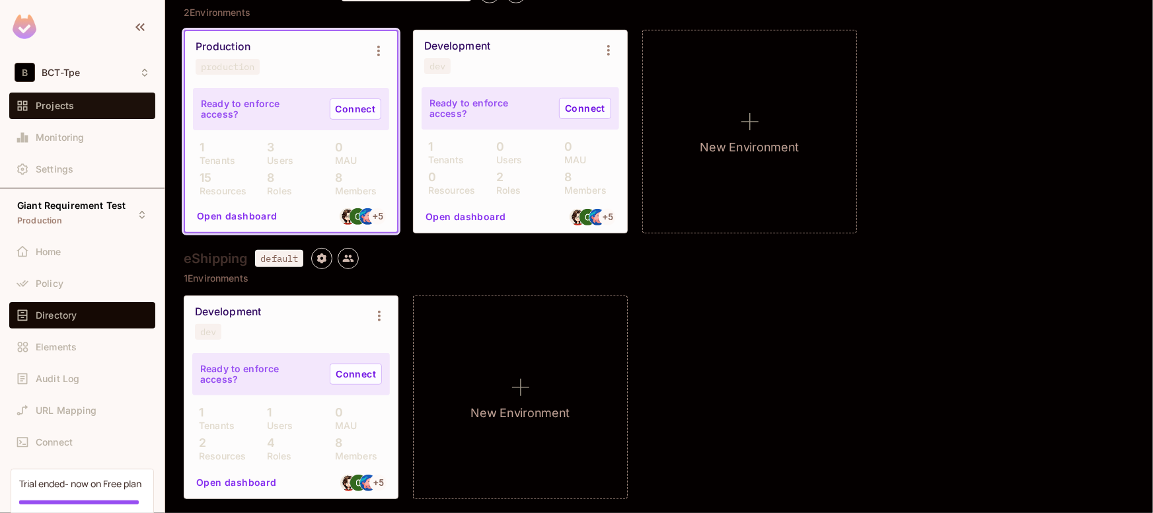
click at [48, 314] on span "Directory" at bounding box center [56, 315] width 41 height 11
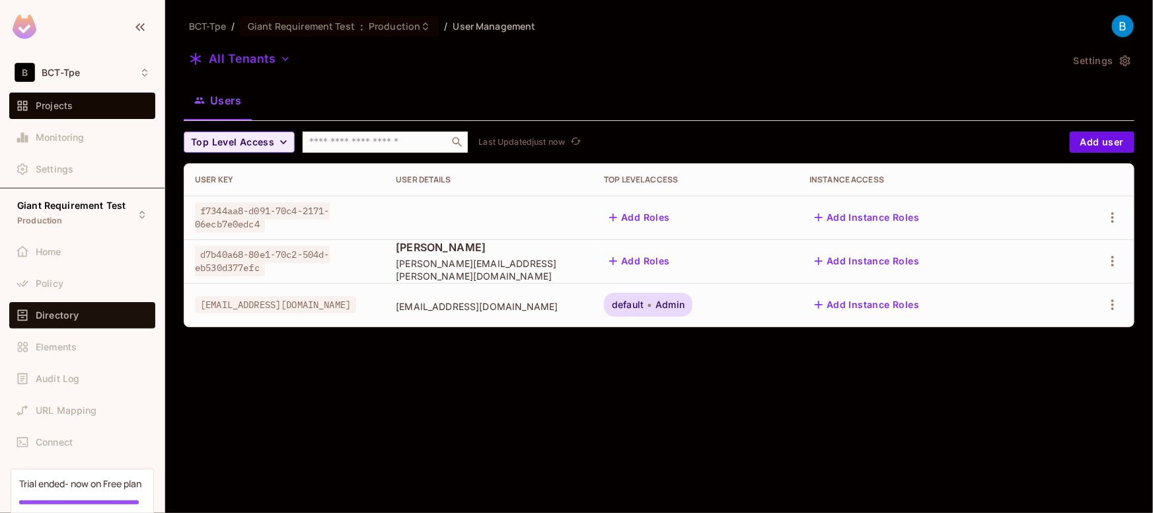
click at [55, 102] on span "Projects" at bounding box center [54, 105] width 37 height 11
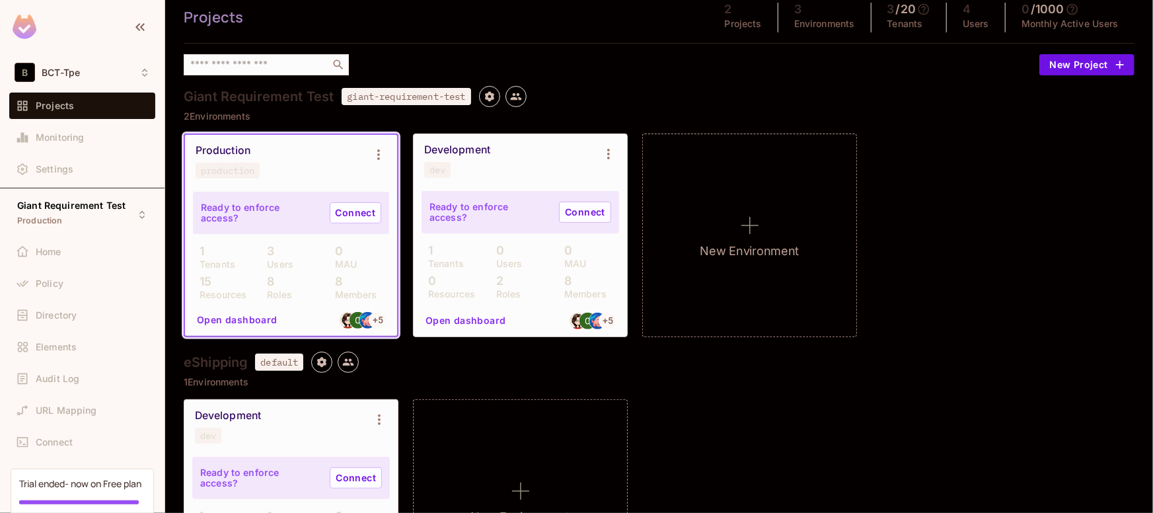
scroll to position [48, 0]
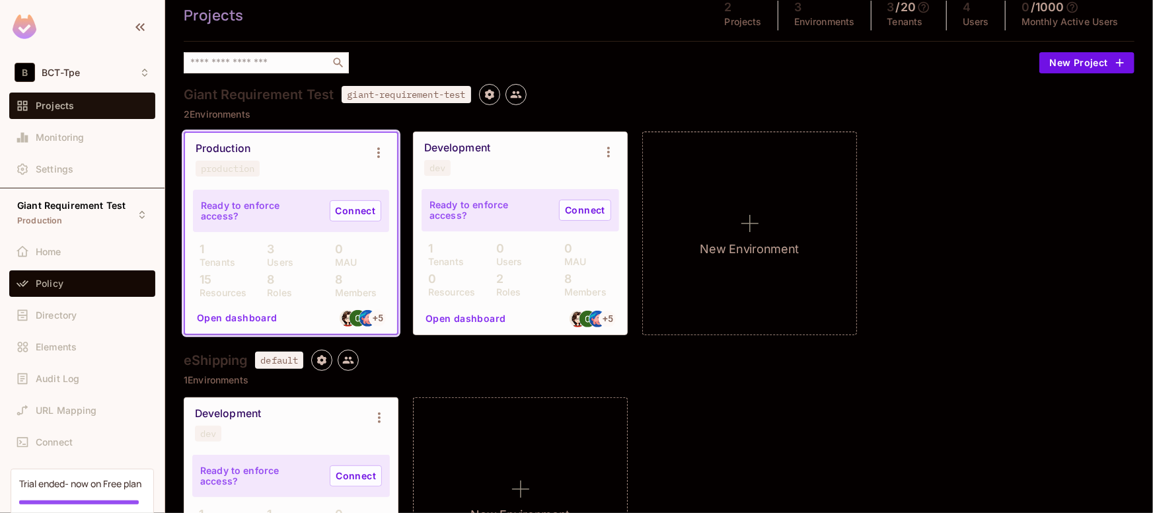
click at [50, 281] on span "Policy" at bounding box center [50, 283] width 28 height 11
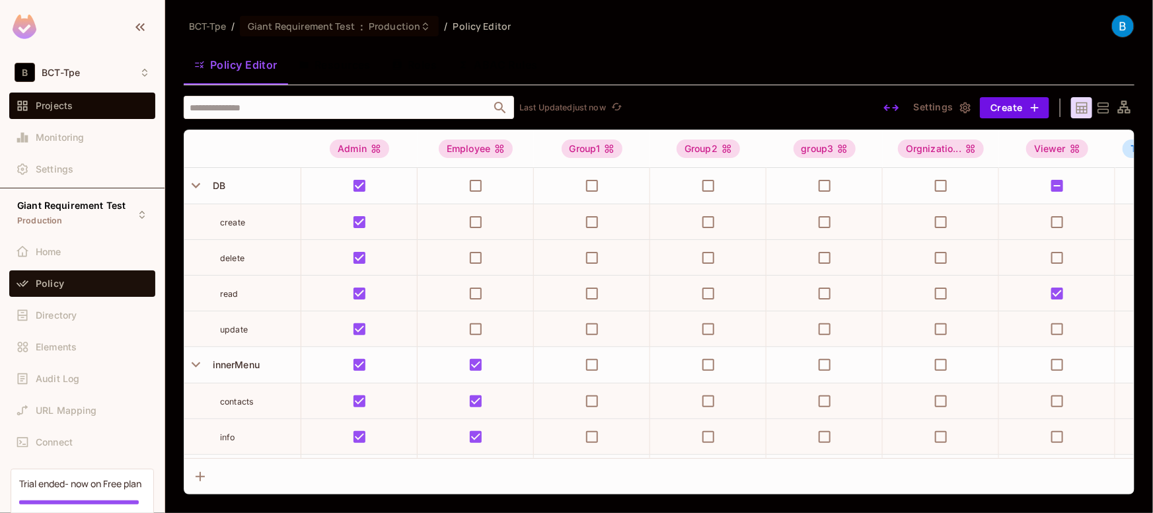
click at [51, 113] on div "Projects" at bounding box center [82, 106] width 135 height 16
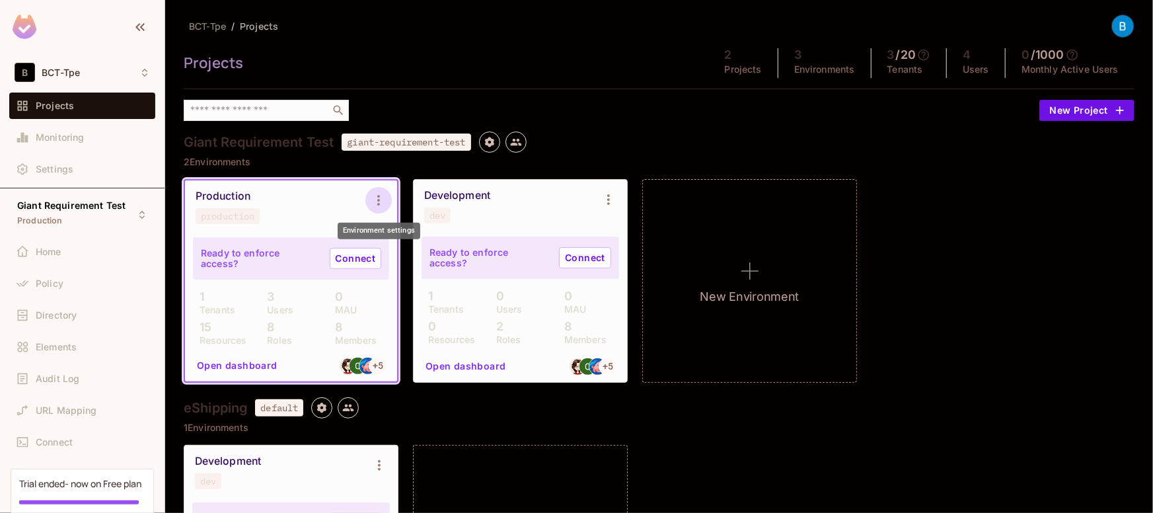
click at [371, 205] on icon "Environment settings" at bounding box center [379, 200] width 16 height 16
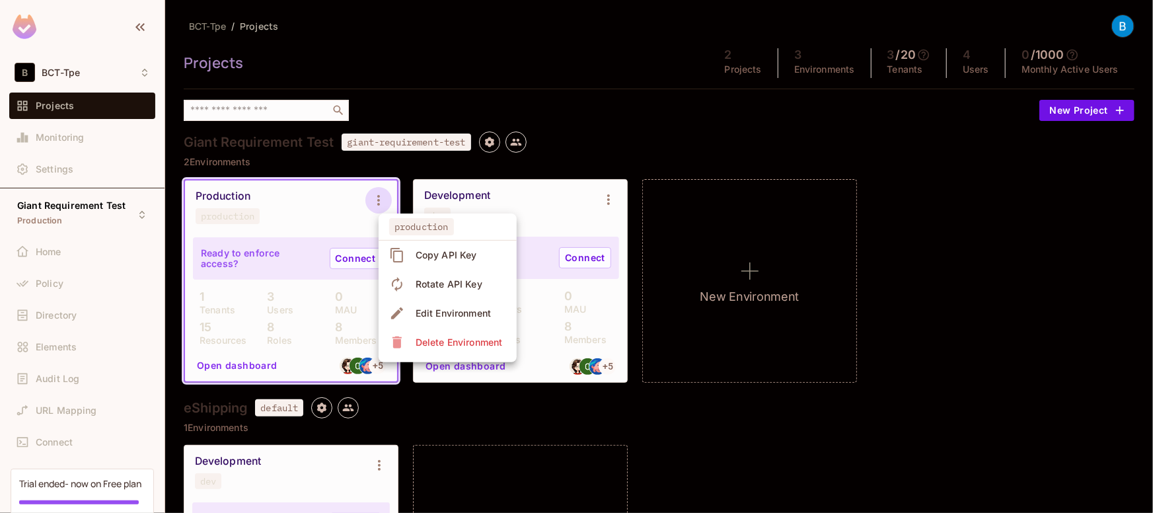
click at [424, 248] on div "Copy API Key" at bounding box center [445, 254] width 61 height 13
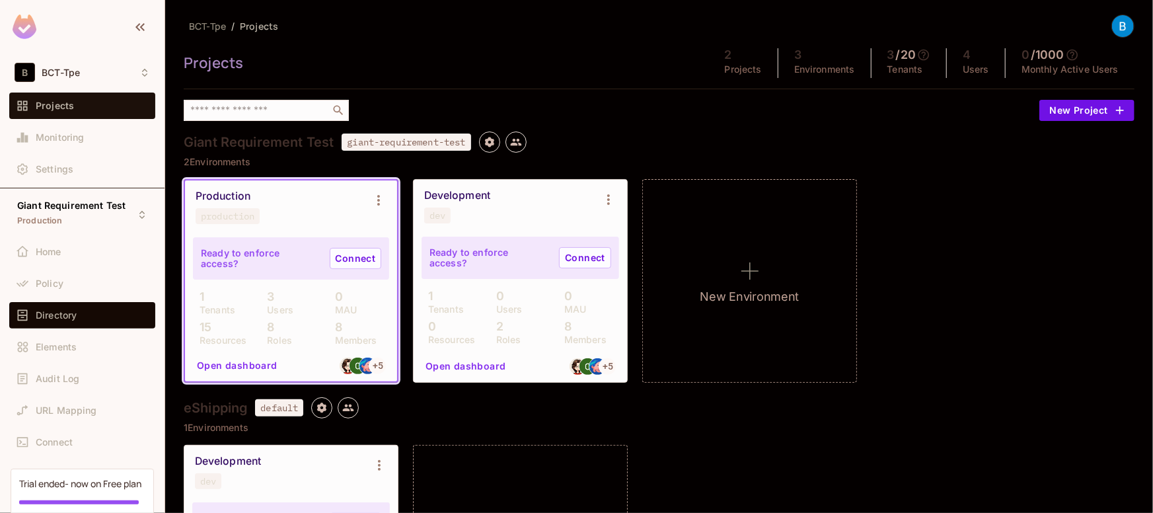
click at [57, 316] on span "Directory" at bounding box center [56, 315] width 41 height 11
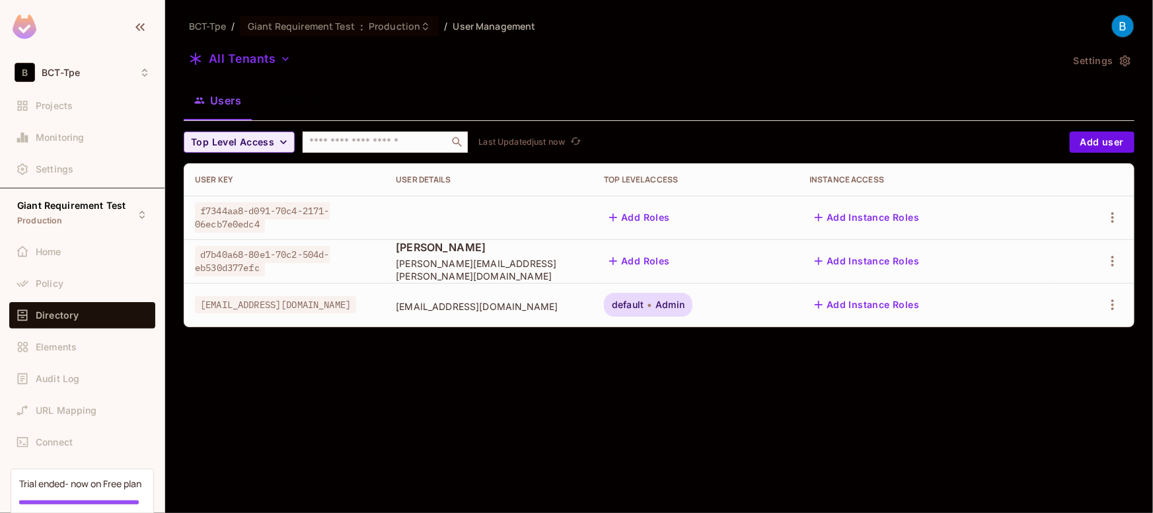
click at [878, 254] on button "Add Instance Roles" at bounding box center [866, 260] width 115 height 21
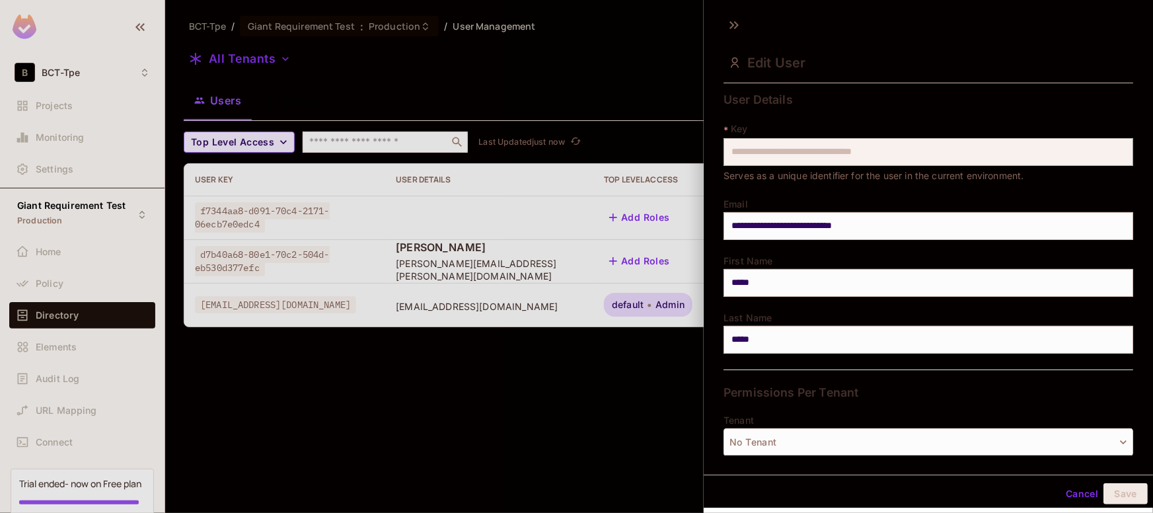
scroll to position [111, 0]
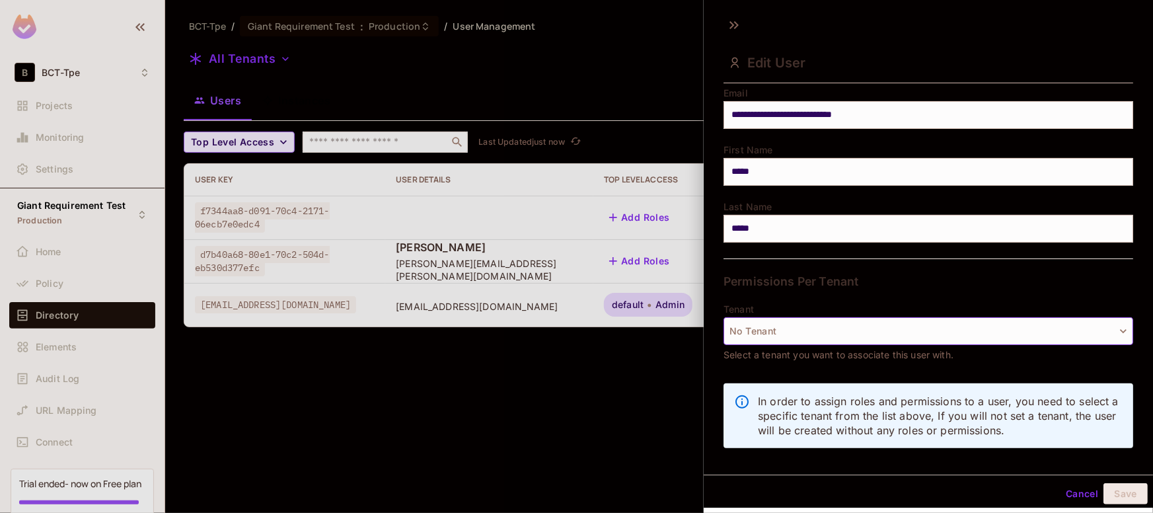
click at [776, 328] on button "No Tenant" at bounding box center [927, 331] width 409 height 28
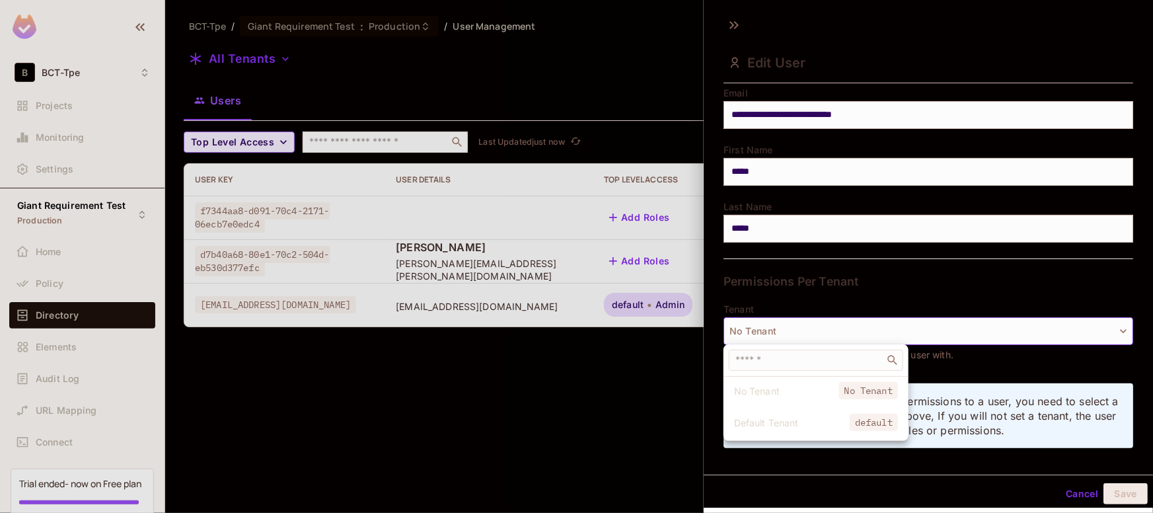
click at [797, 275] on div at bounding box center [576, 256] width 1153 height 513
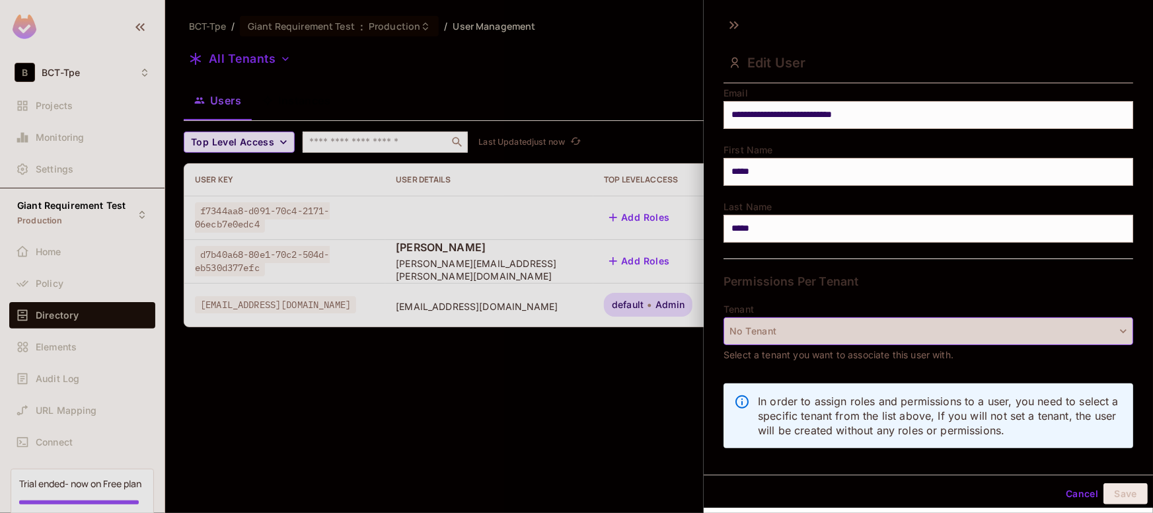
click at [798, 332] on button "No Tenant" at bounding box center [927, 331] width 409 height 28
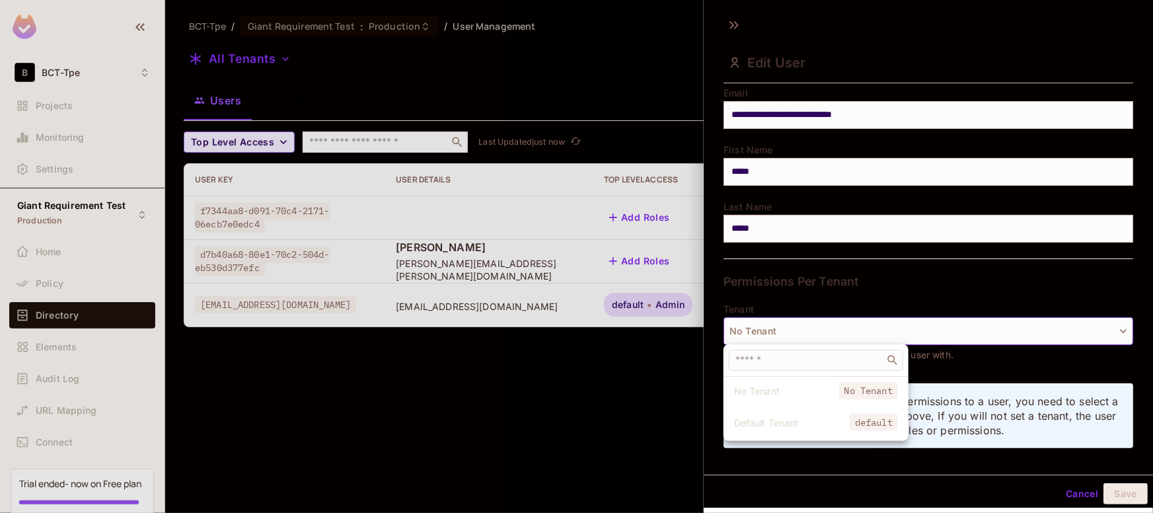
click at [653, 372] on div at bounding box center [576, 256] width 1153 height 513
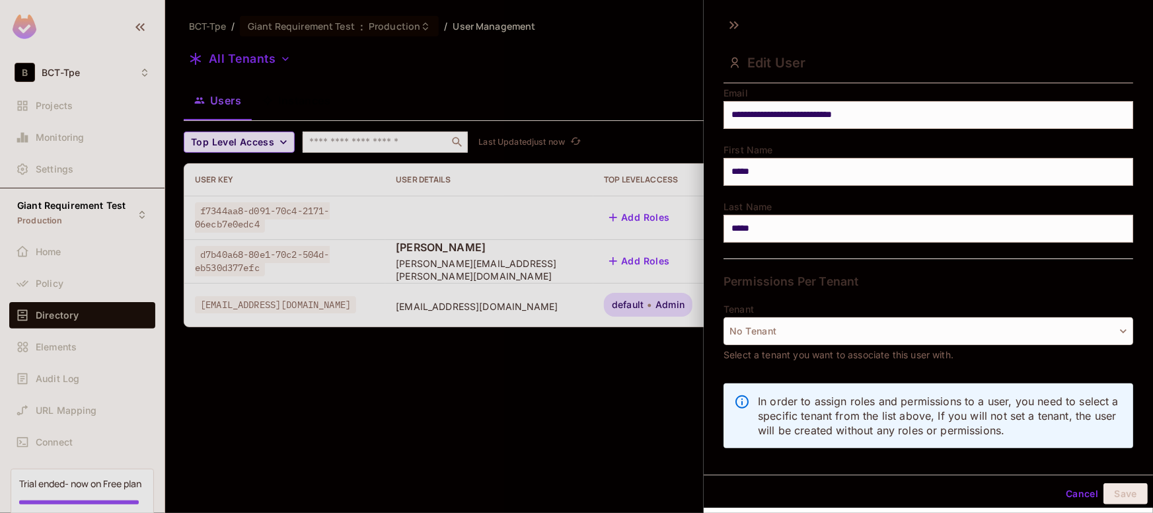
scroll to position [0, 0]
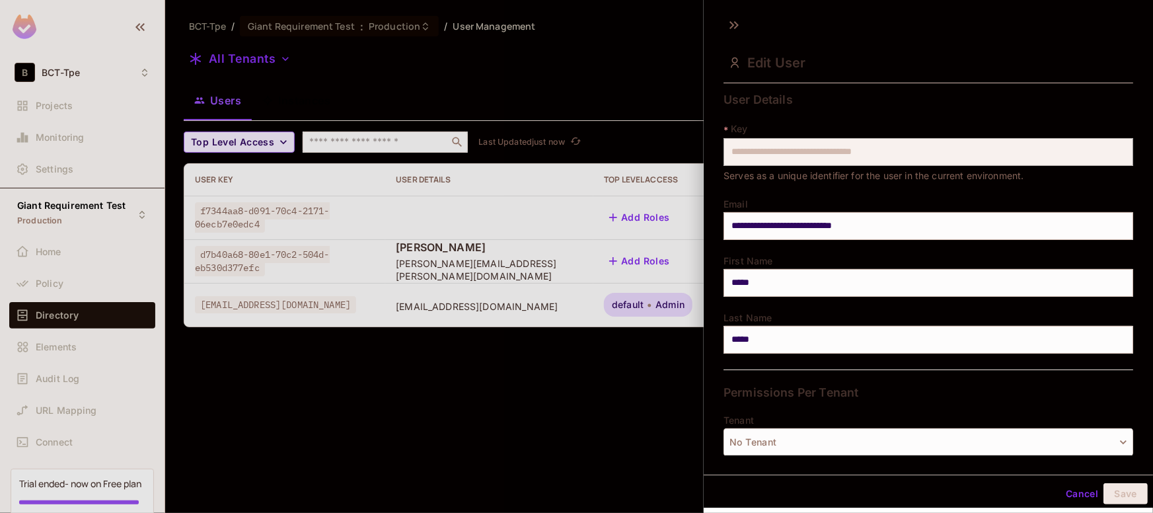
click at [1085, 497] on button "Cancel" at bounding box center [1081, 493] width 43 height 21
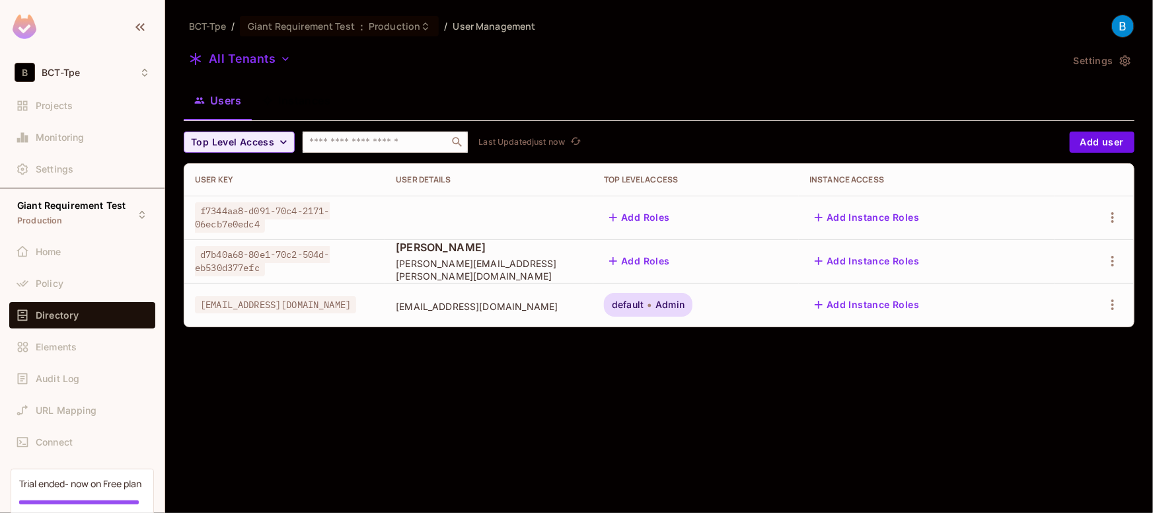
click at [675, 257] on button "Add Roles" at bounding box center [639, 260] width 71 height 21
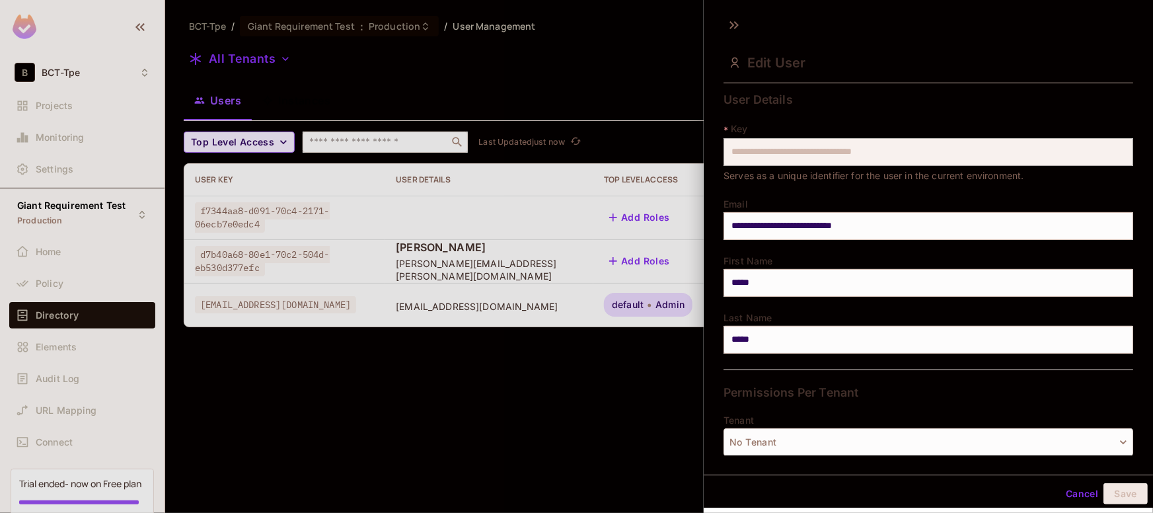
scroll to position [111, 0]
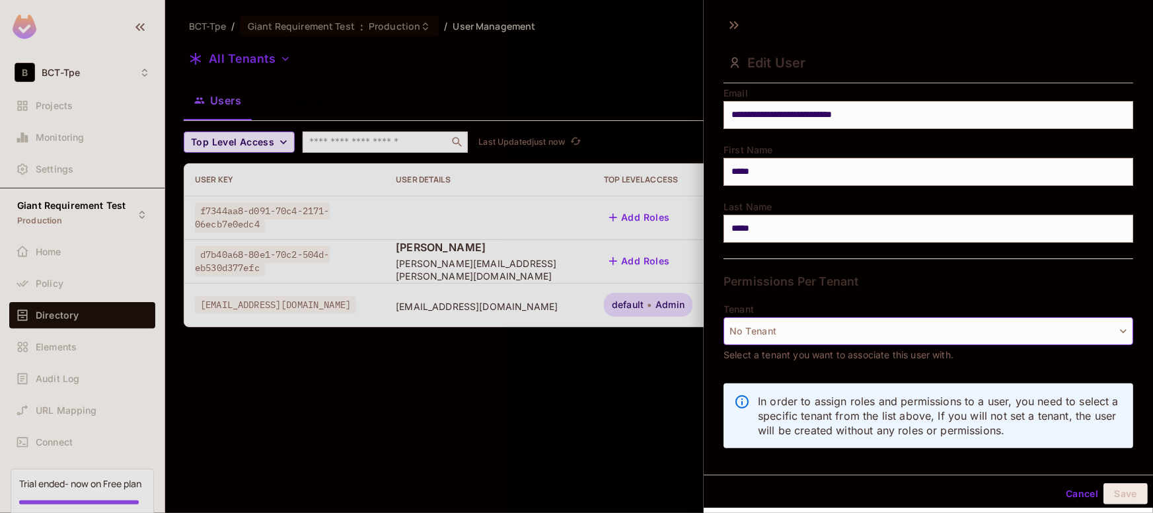
click at [800, 324] on button "No Tenant" at bounding box center [927, 331] width 409 height 28
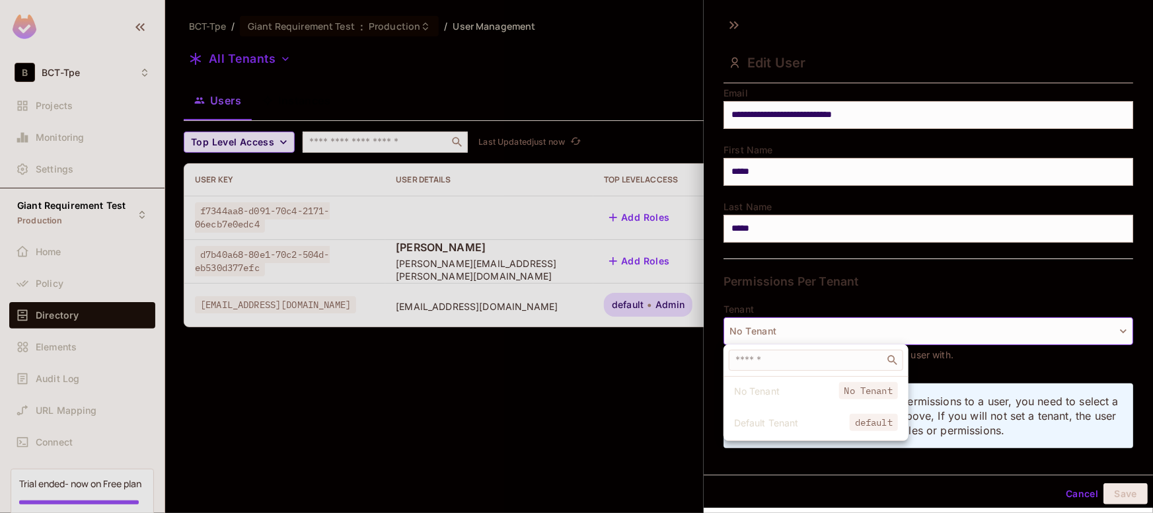
click at [757, 421] on span "Default Tenant" at bounding box center [792, 422] width 116 height 13
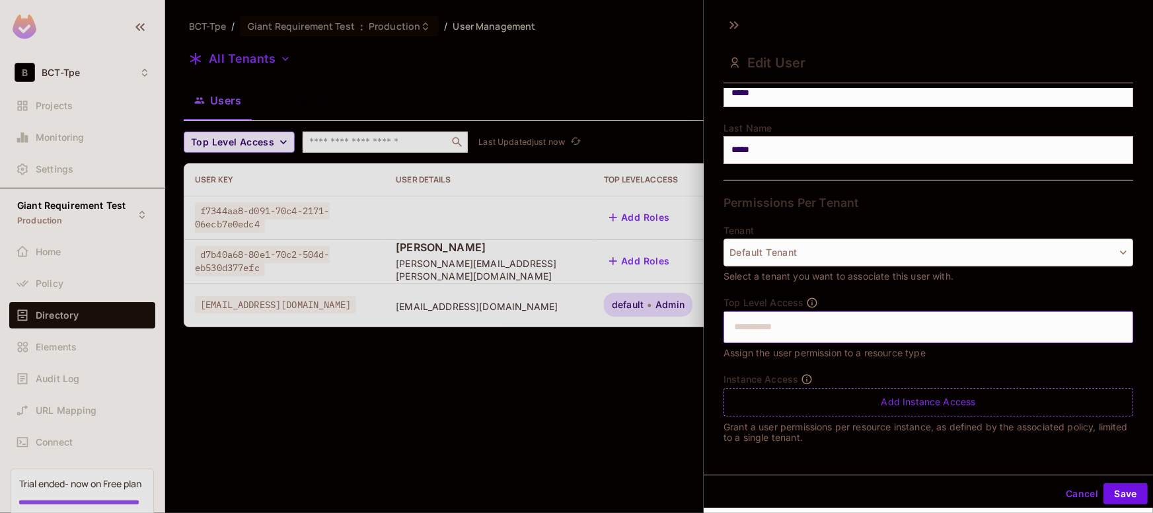
scroll to position [1, 0]
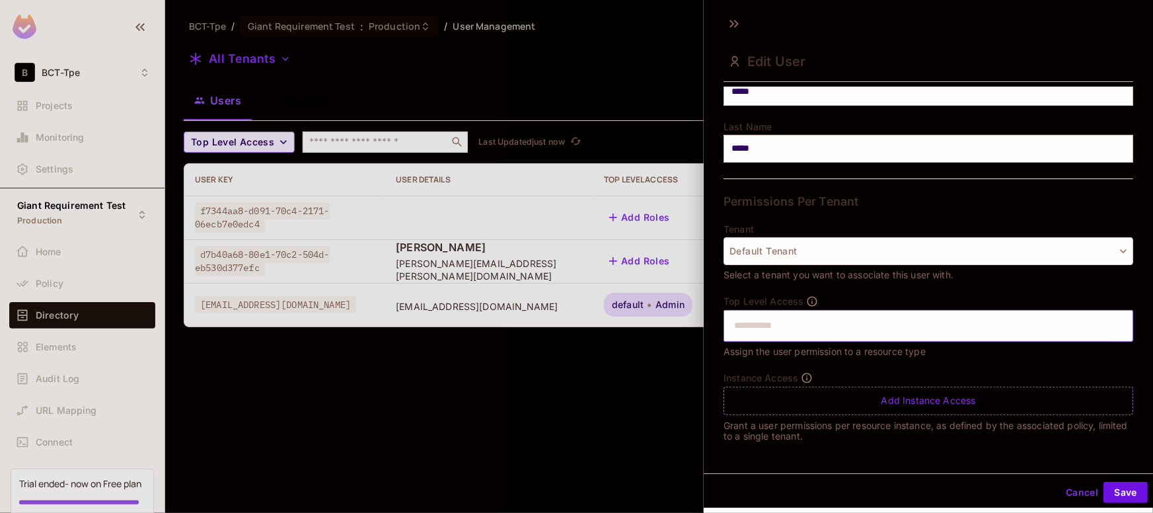
click at [754, 323] on input "text" at bounding box center [916, 325] width 381 height 26
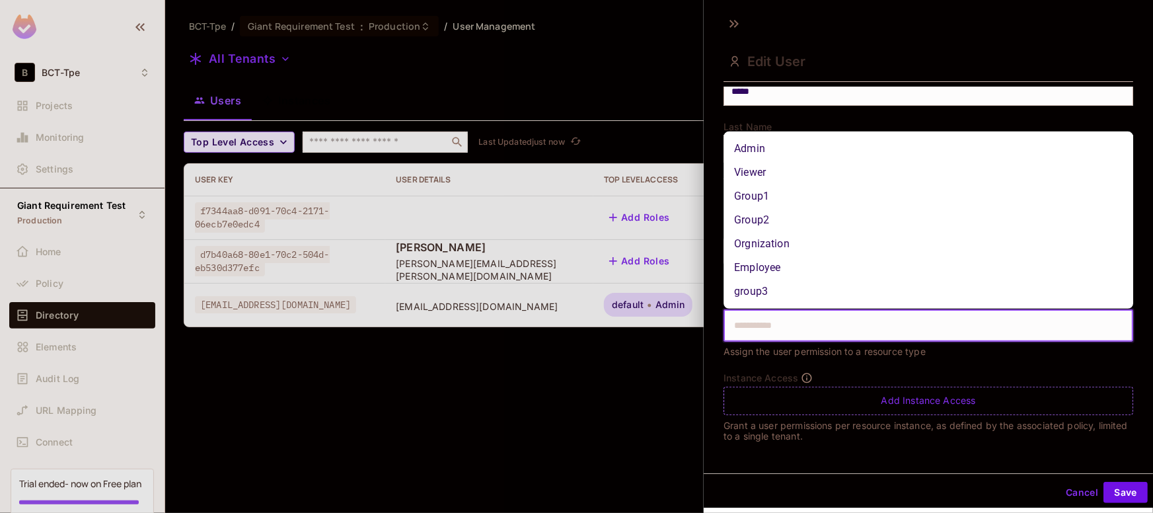
click at [756, 152] on li "Admin" at bounding box center [927, 149] width 409 height 24
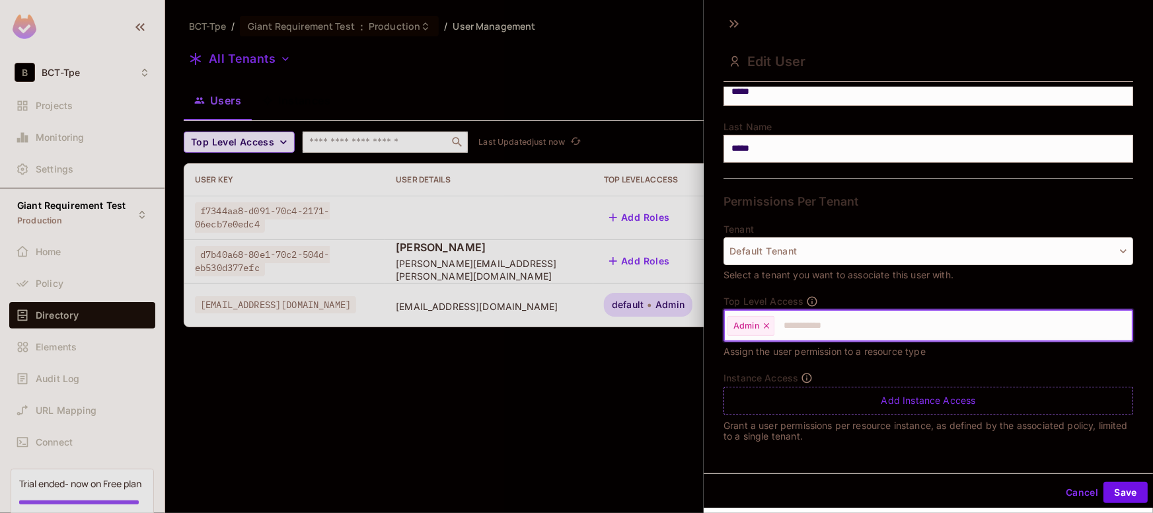
click at [1112, 486] on button "Save" at bounding box center [1125, 491] width 44 height 21
